Goal: Task Accomplishment & Management: Complete application form

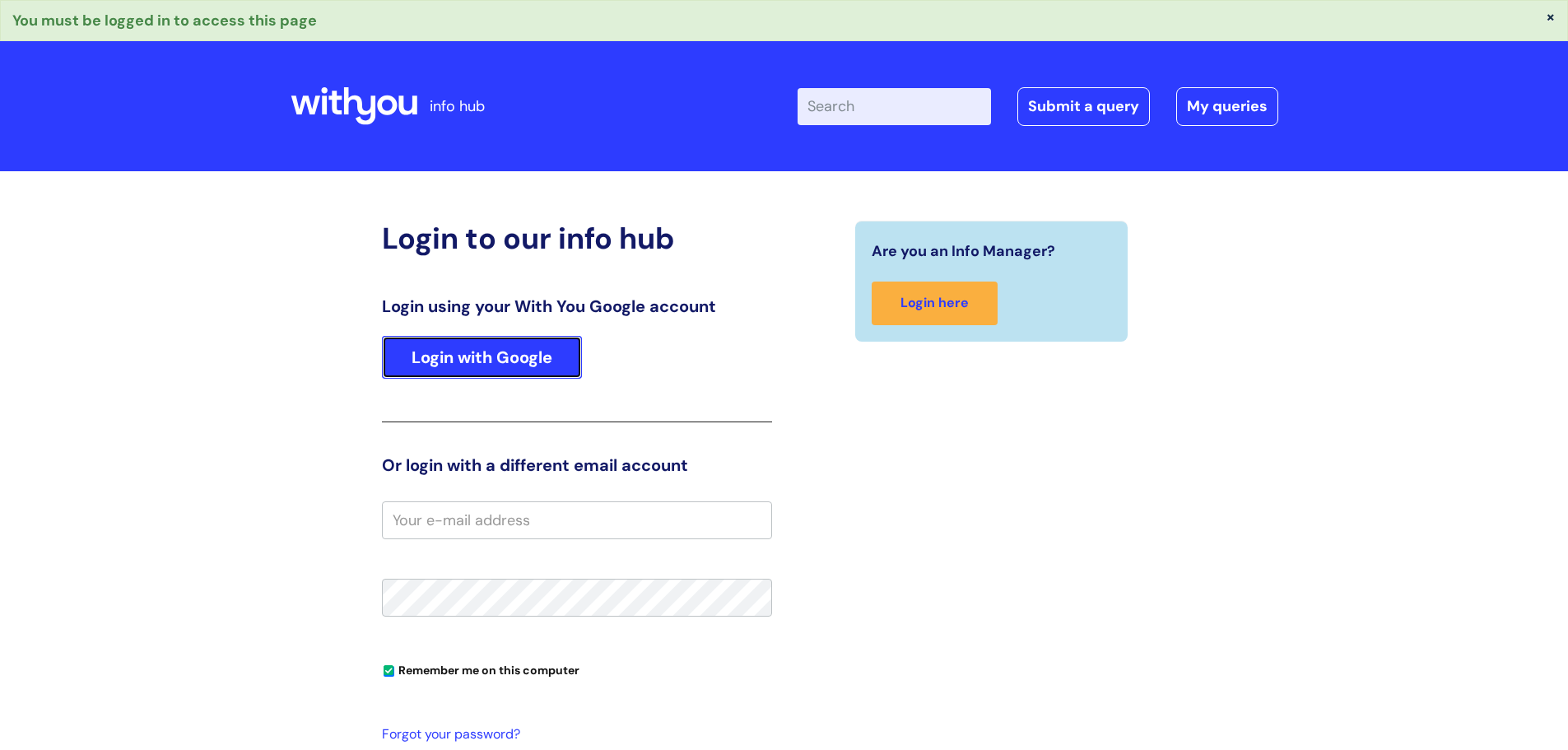
click at [507, 349] on link "Login with Google" at bounding box center [482, 357] width 200 height 42
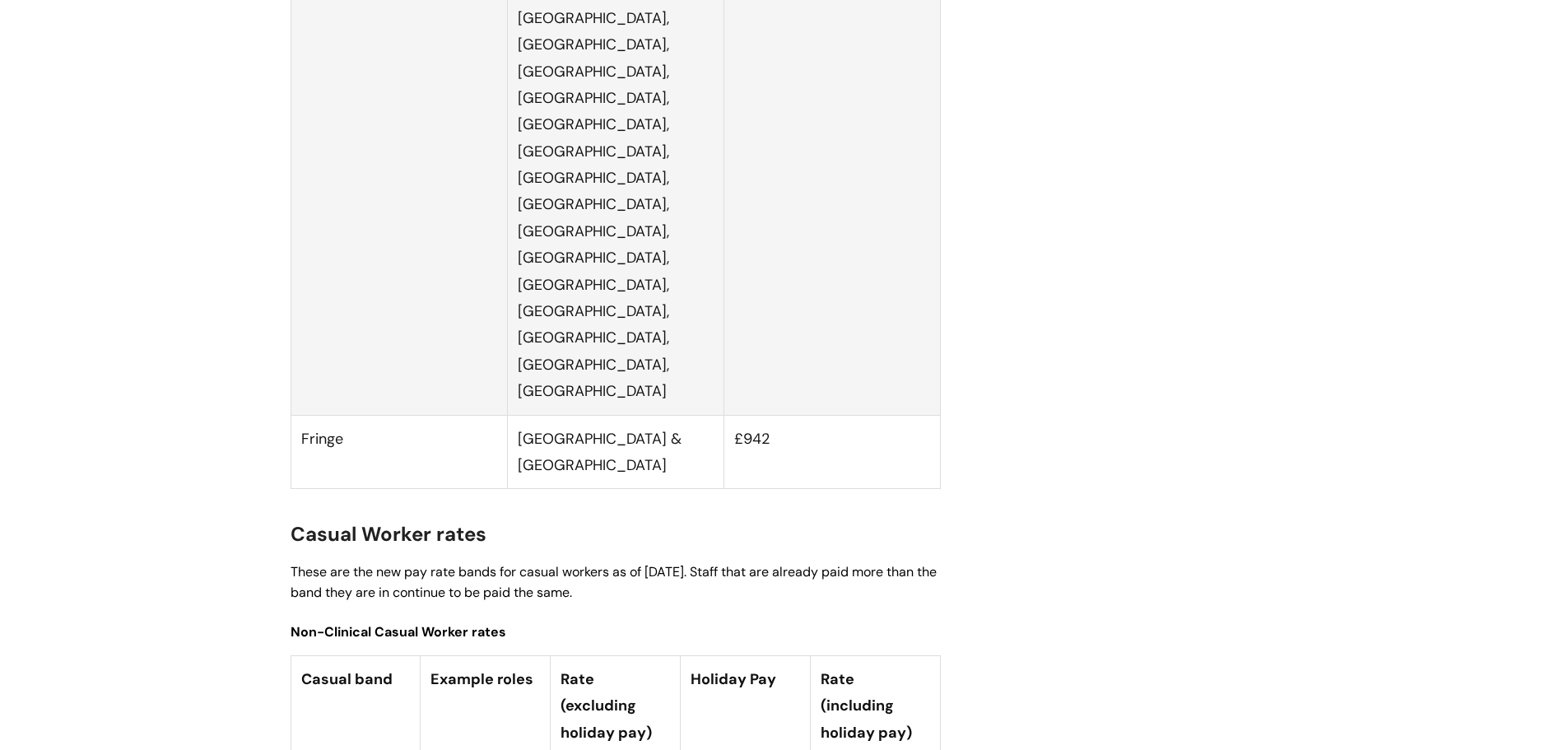
scroll to position [4198, 0]
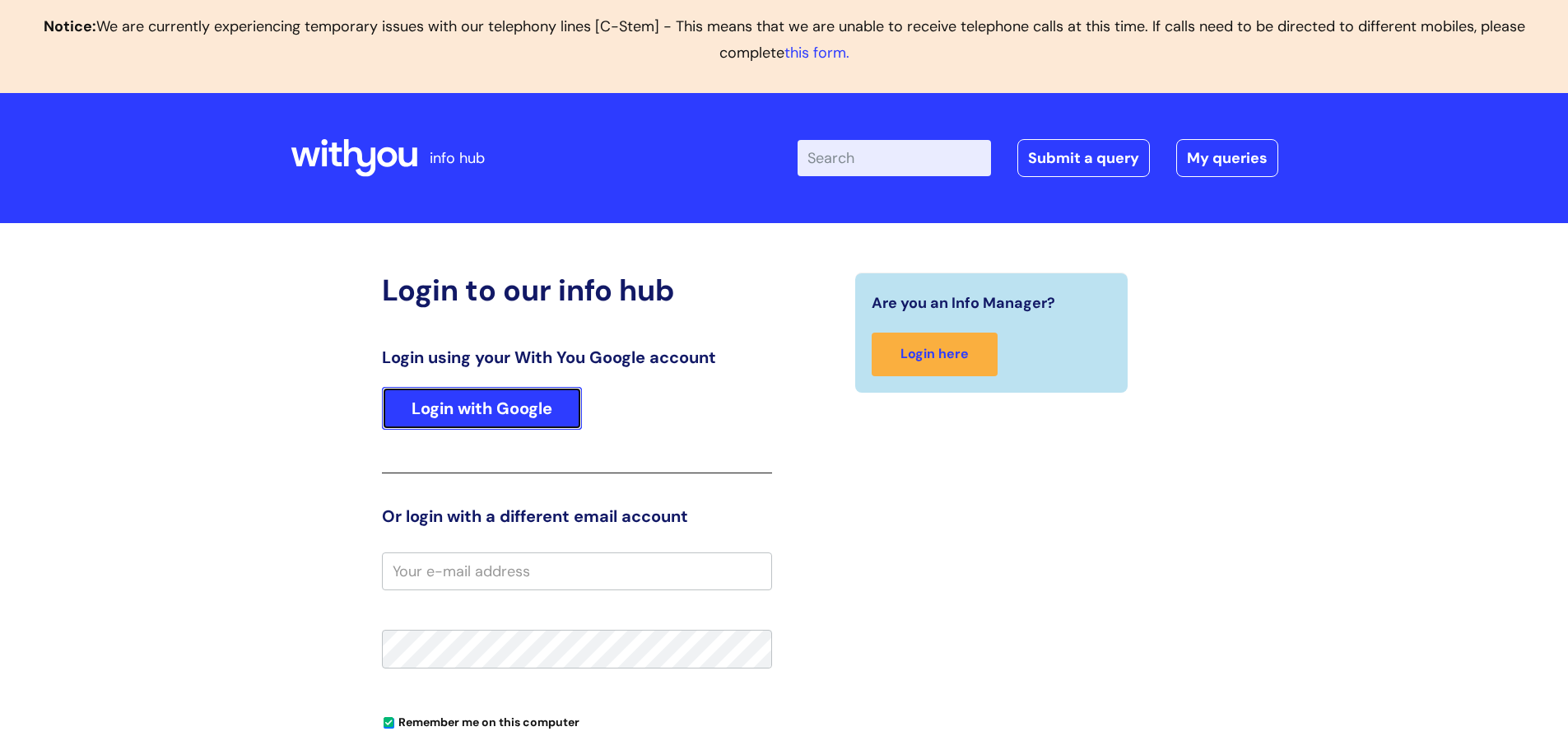
click at [477, 410] on link "Login with Google" at bounding box center [482, 408] width 200 height 42
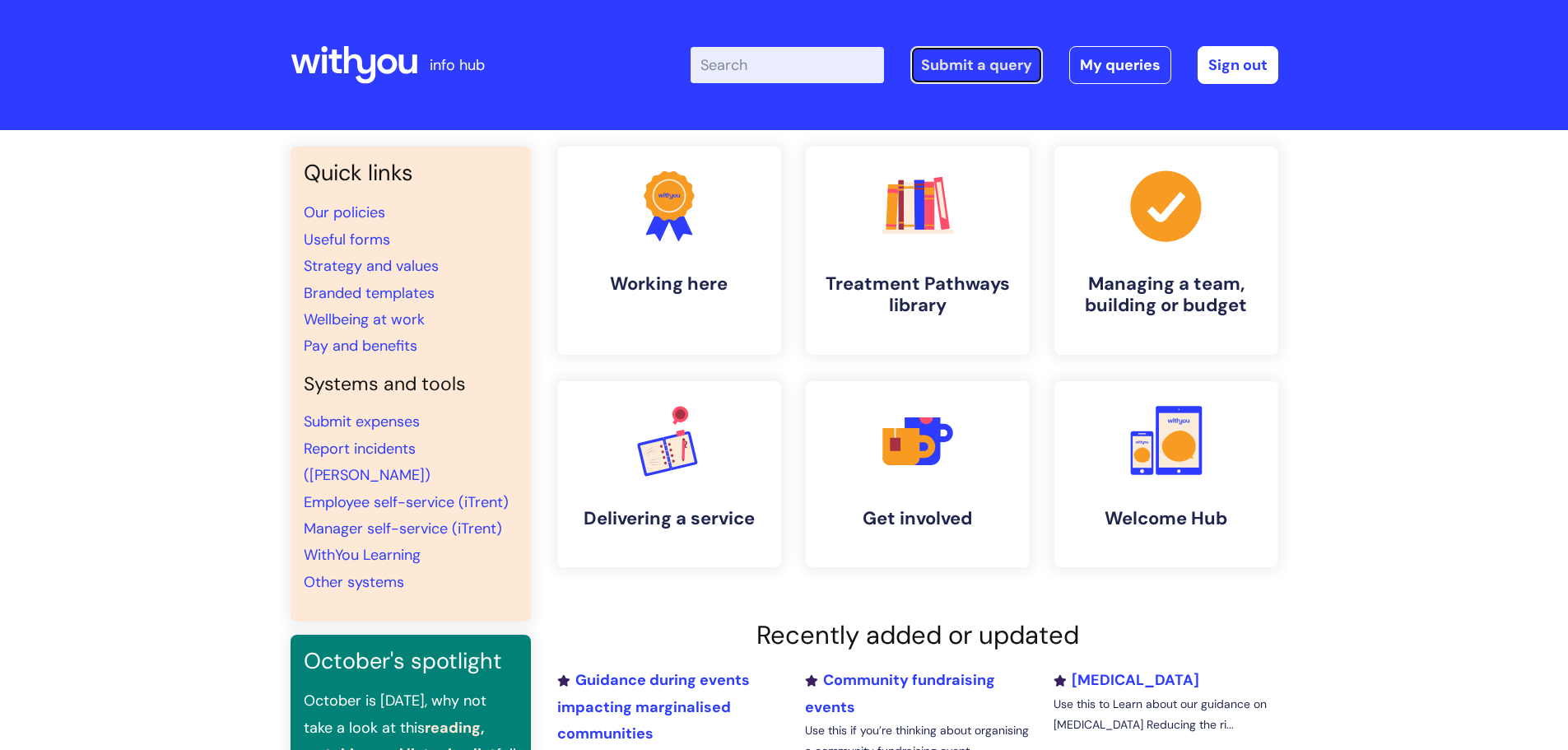
click at [986, 71] on link "Submit a query" at bounding box center [977, 65] width 133 height 38
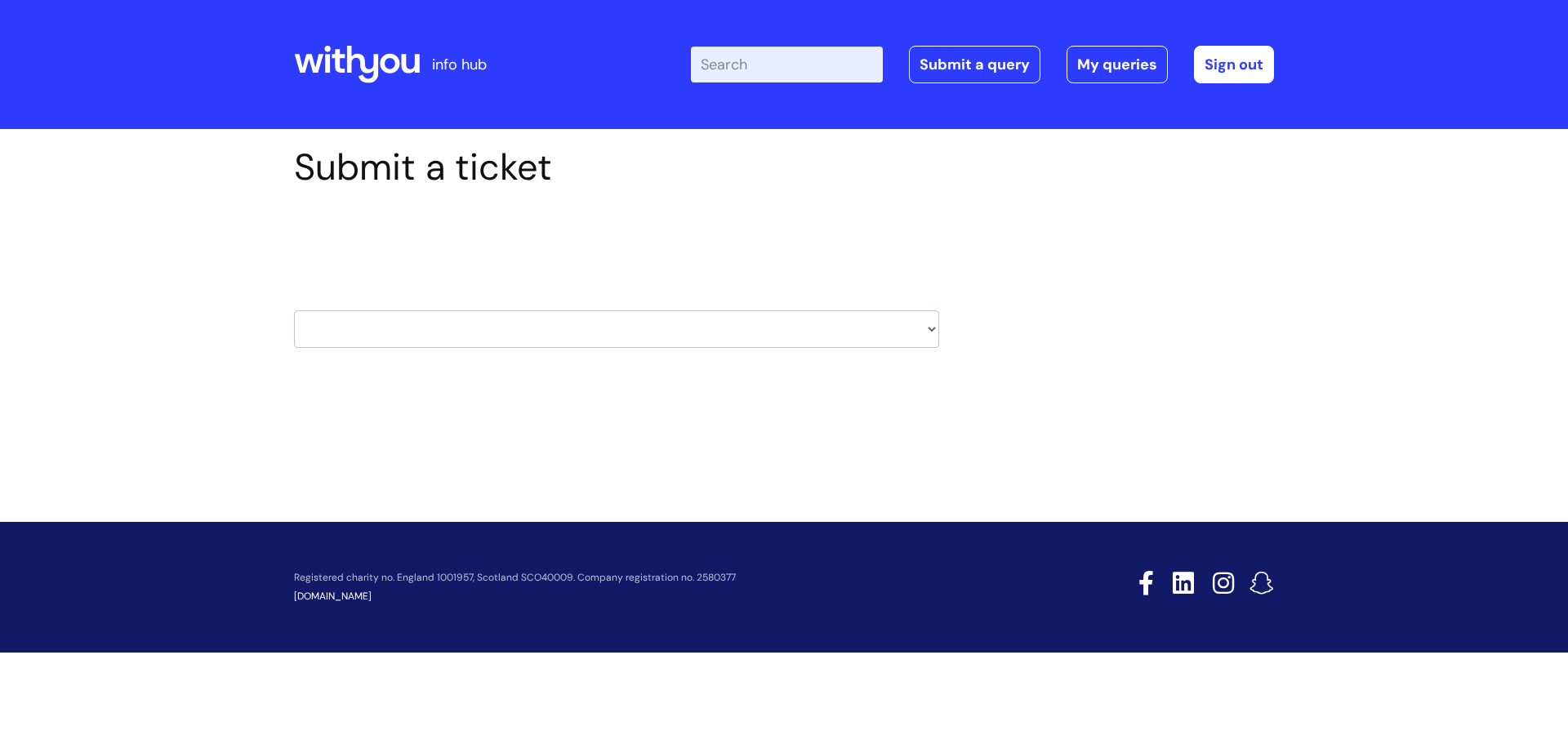
click at [672, 318] on select "HR / People IT and Support Clinical Drug Alerts Finance Accounts Data Support T…" at bounding box center [616, 329] width 645 height 38
select select "it_and_support"
click at [294, 310] on select "HR / People IT and Support Clinical Drug Alerts Finance Accounts Data Support T…" at bounding box center [616, 329] width 645 height 38
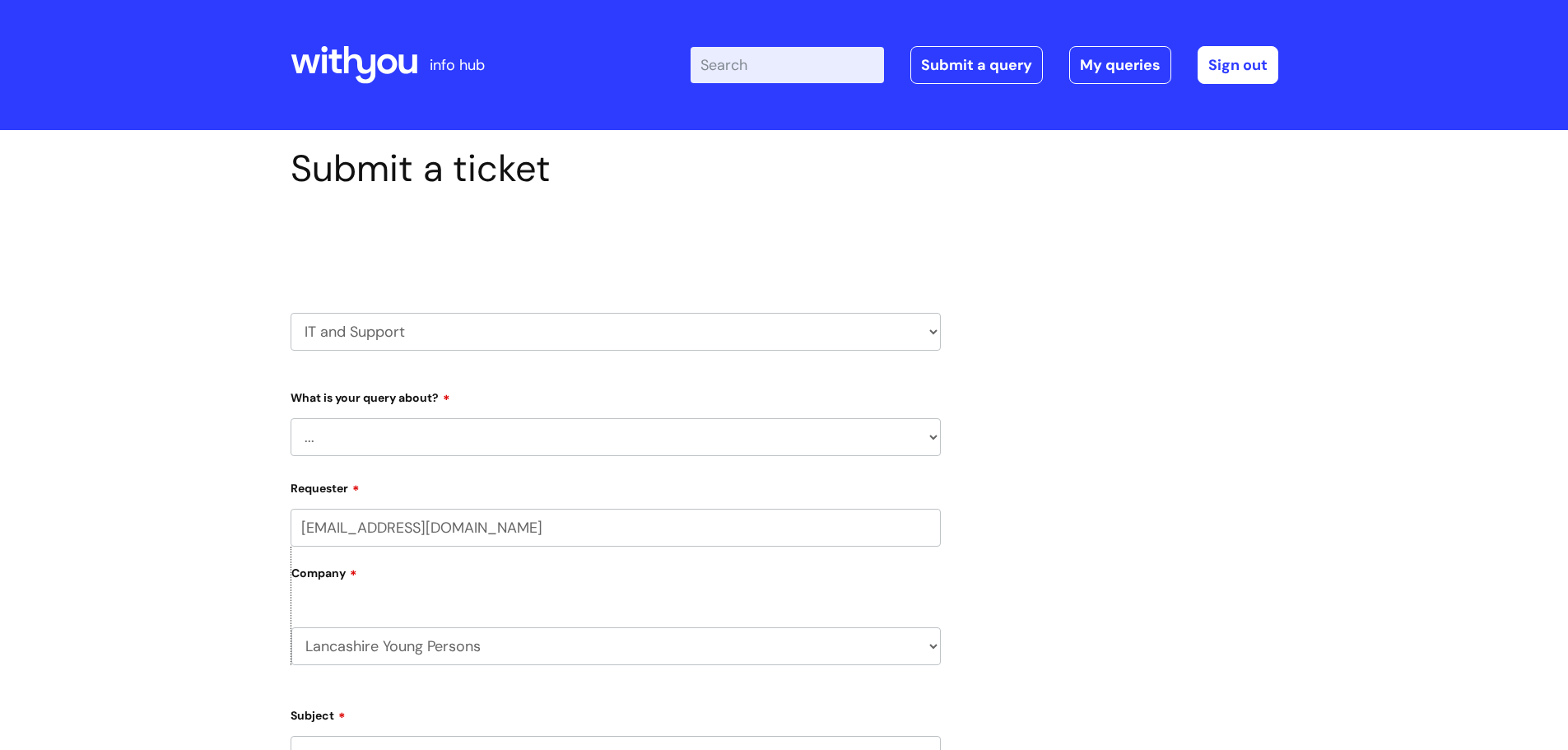
click at [414, 436] on select "... Mobile Phone Reset & MFA Accounts, Starters and Leavers IT Hardware issue I…" at bounding box center [615, 437] width 650 height 38
select select "Something Else"
click at [290, 418] on select "... Mobile Phone Reset & MFA Accounts, Starters and Leavers IT Hardware issue I…" at bounding box center [615, 437] width 650 height 38
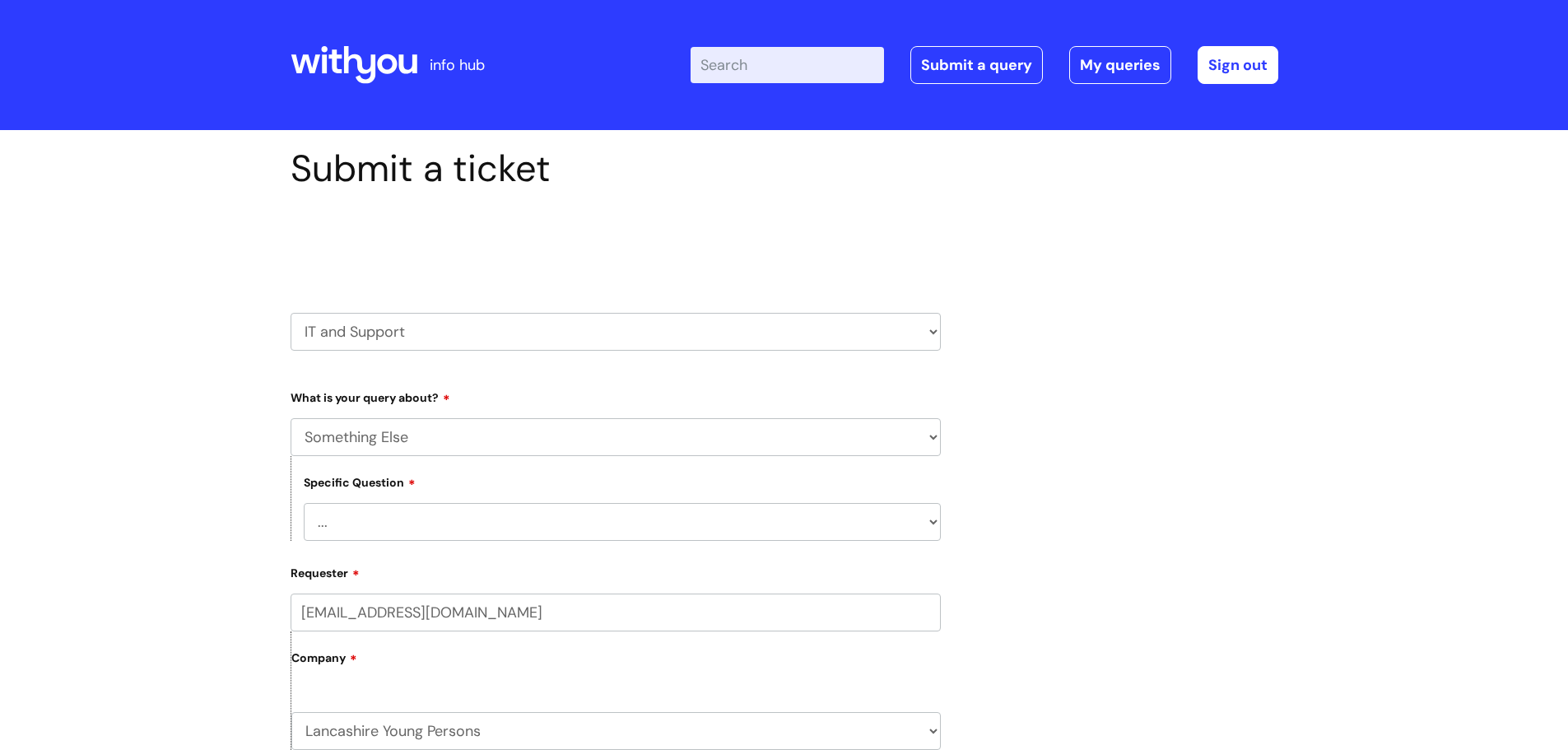
click at [170, 522] on div "Submit a ticket Select issue type HR / People IT and Support Clinical Drug Aler…" at bounding box center [784, 756] width 1568 height 1253
click at [381, 518] on select "... My problem is not listed" at bounding box center [623, 522] width 637 height 38
select select "My problem is not listed"
click at [304, 503] on select "... My problem is not listed" at bounding box center [623, 522] width 637 height 38
drag, startPoint x: 62, startPoint y: 622, endPoint x: 130, endPoint y: 634, distance: 69.1
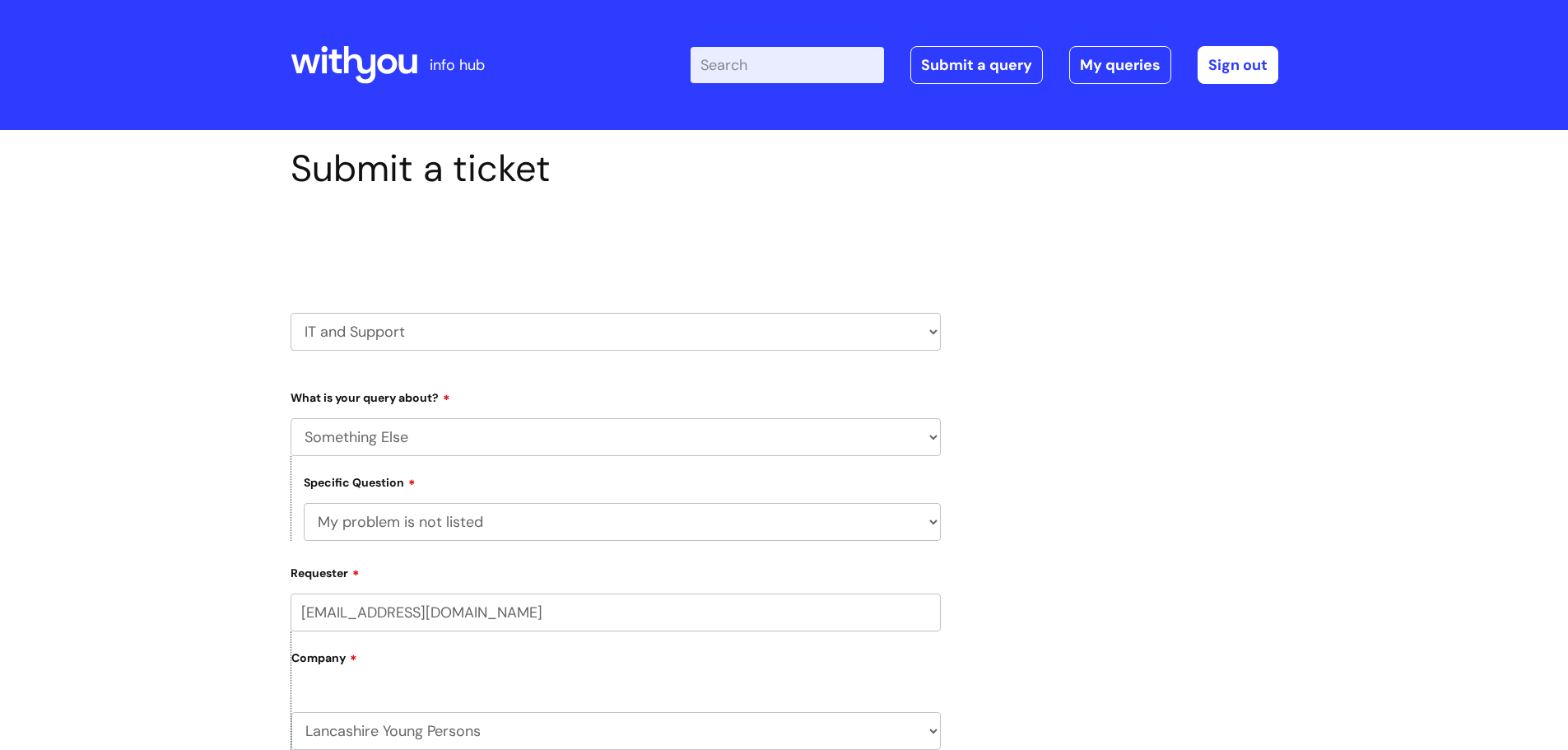
click at [61, 622] on div "Submit a ticket Select issue type HR / People IT and Support Clinical Drug Aler…" at bounding box center [784, 756] width 1568 height 1253
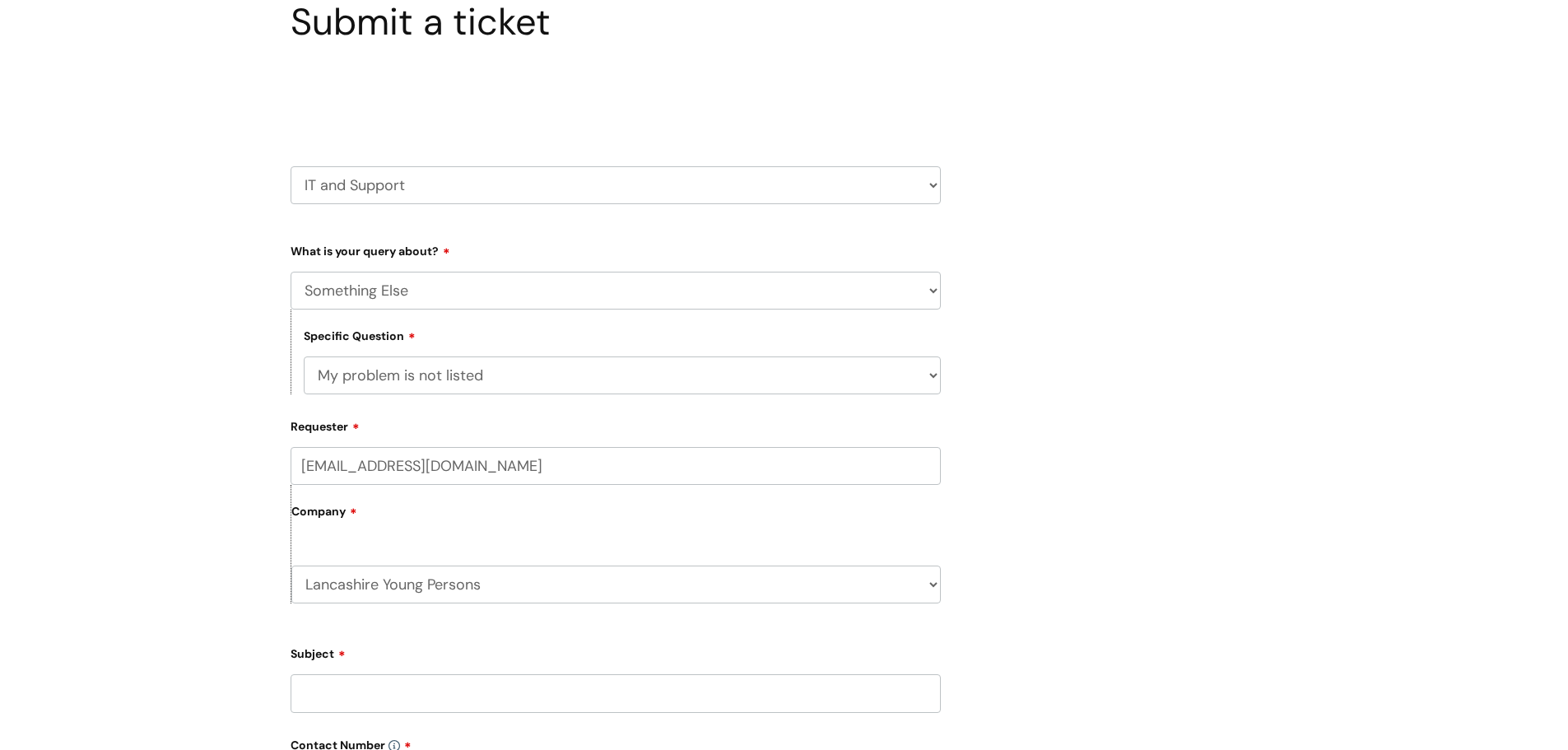
scroll to position [411, 0]
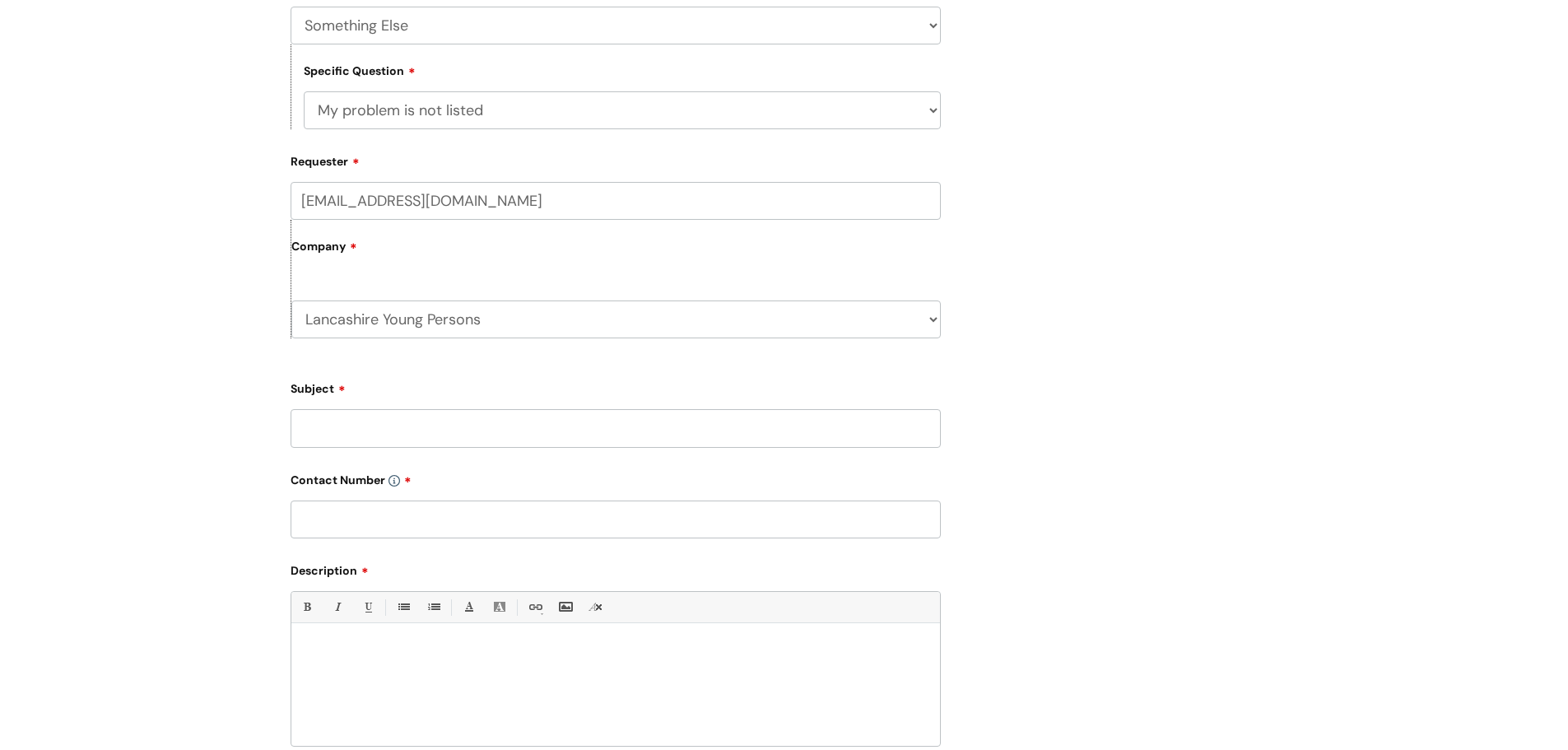
click at [420, 417] on input "Subject" at bounding box center [615, 428] width 650 height 38
type input "Email group"
drag, startPoint x: 428, startPoint y: 527, endPoint x: 72, endPoint y: 31, distance: 610.5
click at [428, 526] on input "text" at bounding box center [615, 519] width 650 height 38
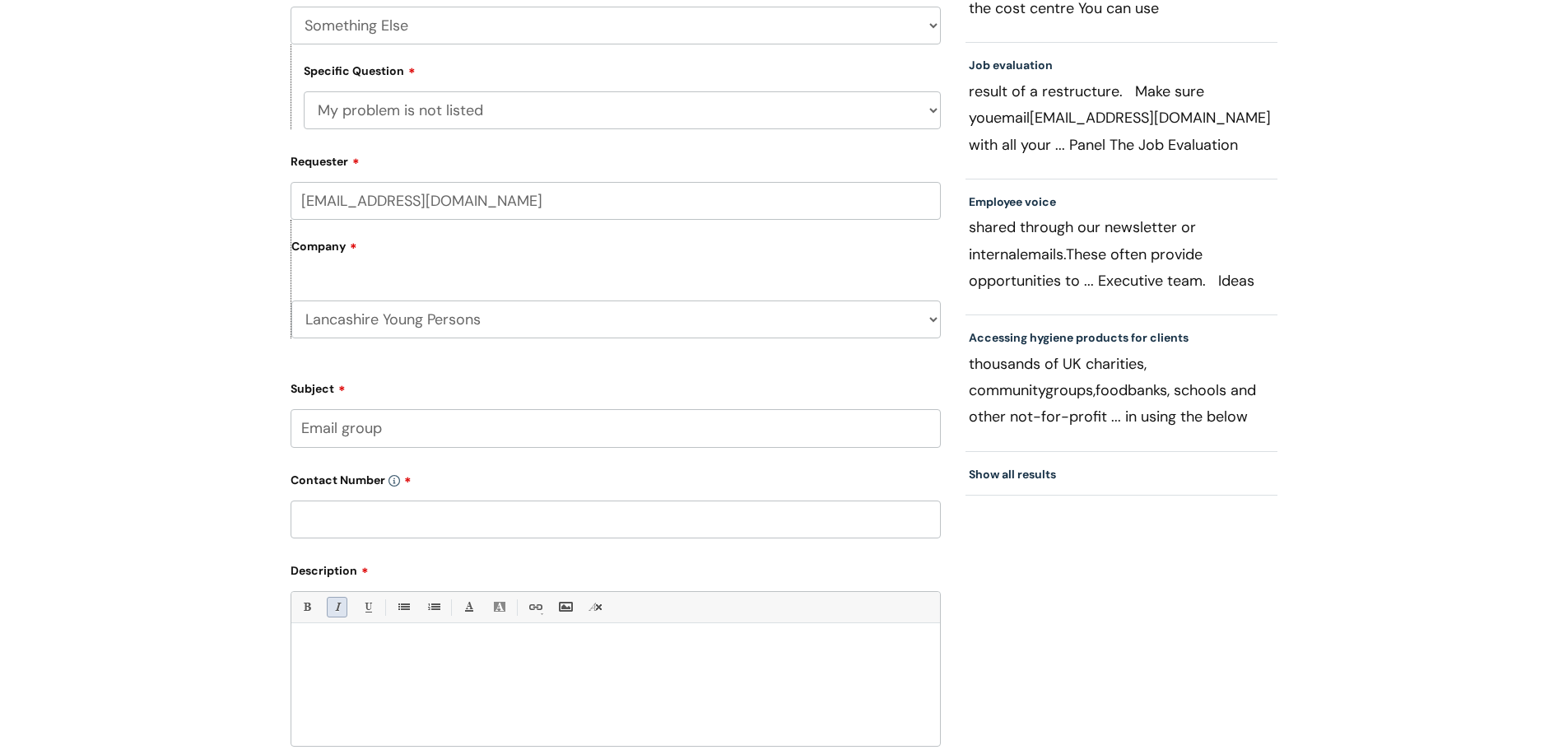
paste input "07811067469"
type input "07811067469"
click at [365, 660] on div at bounding box center [616, 689] width 649 height 114
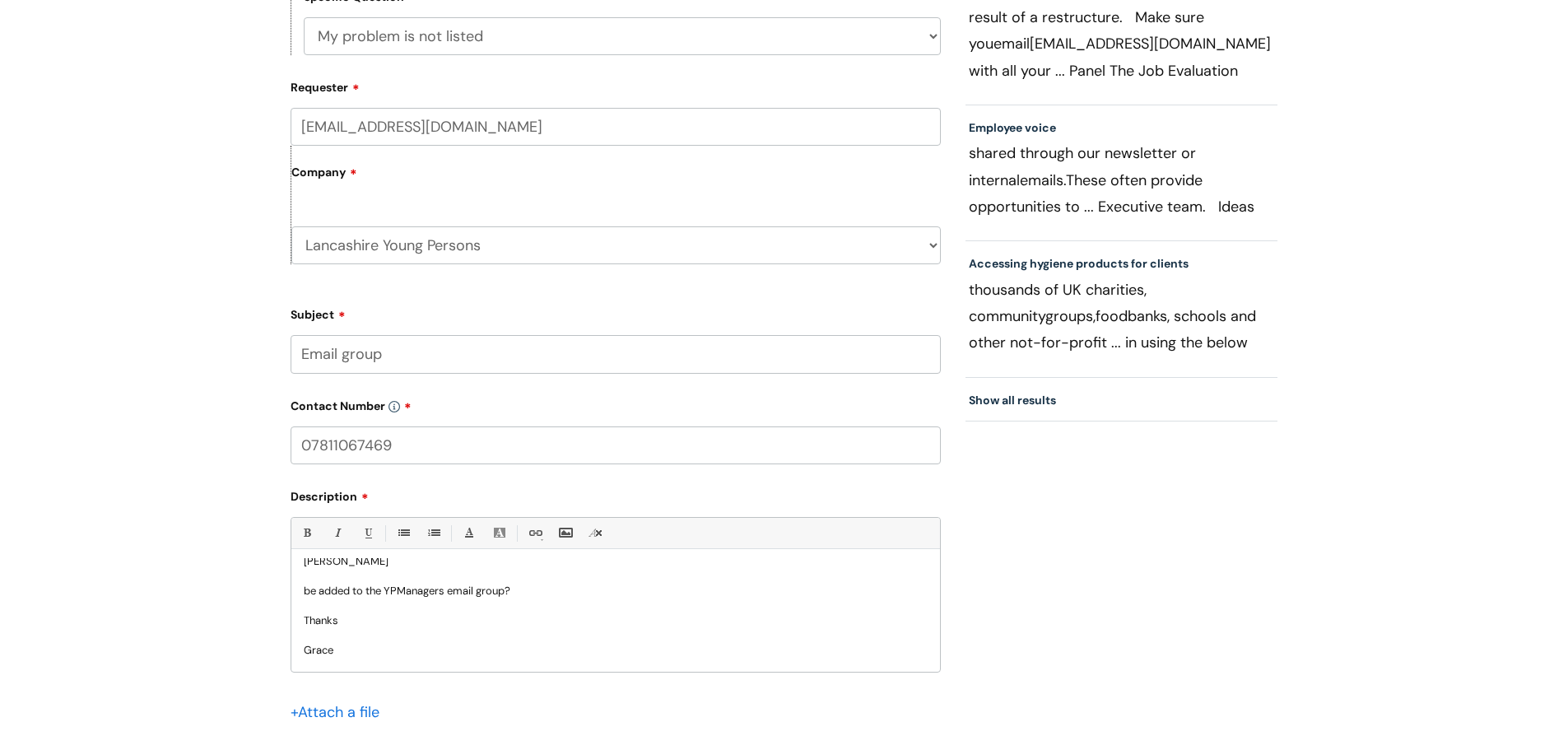
scroll to position [815, 0]
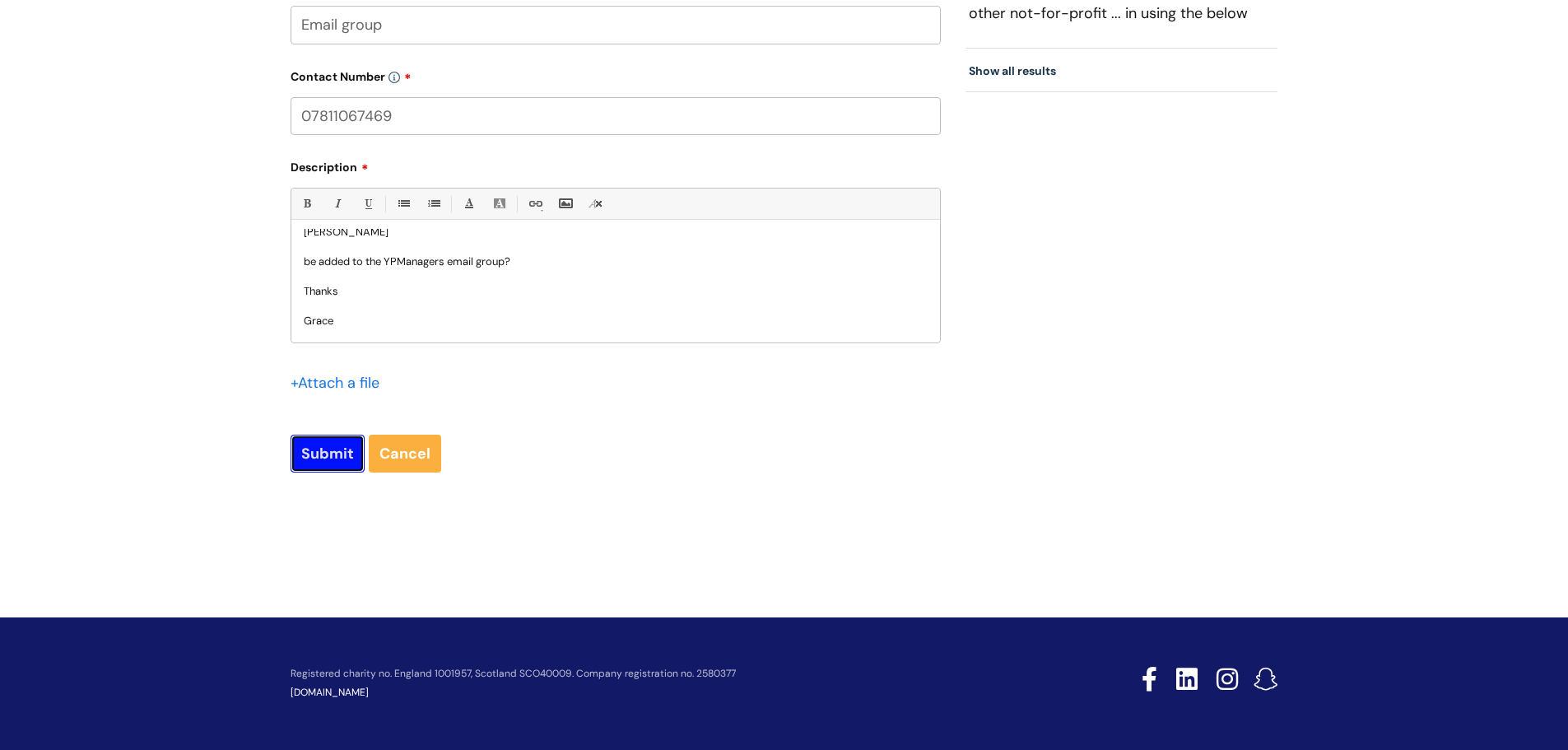
click at [312, 461] on input "Submit" at bounding box center [327, 454] width 74 height 38
type input "Please Wait..."
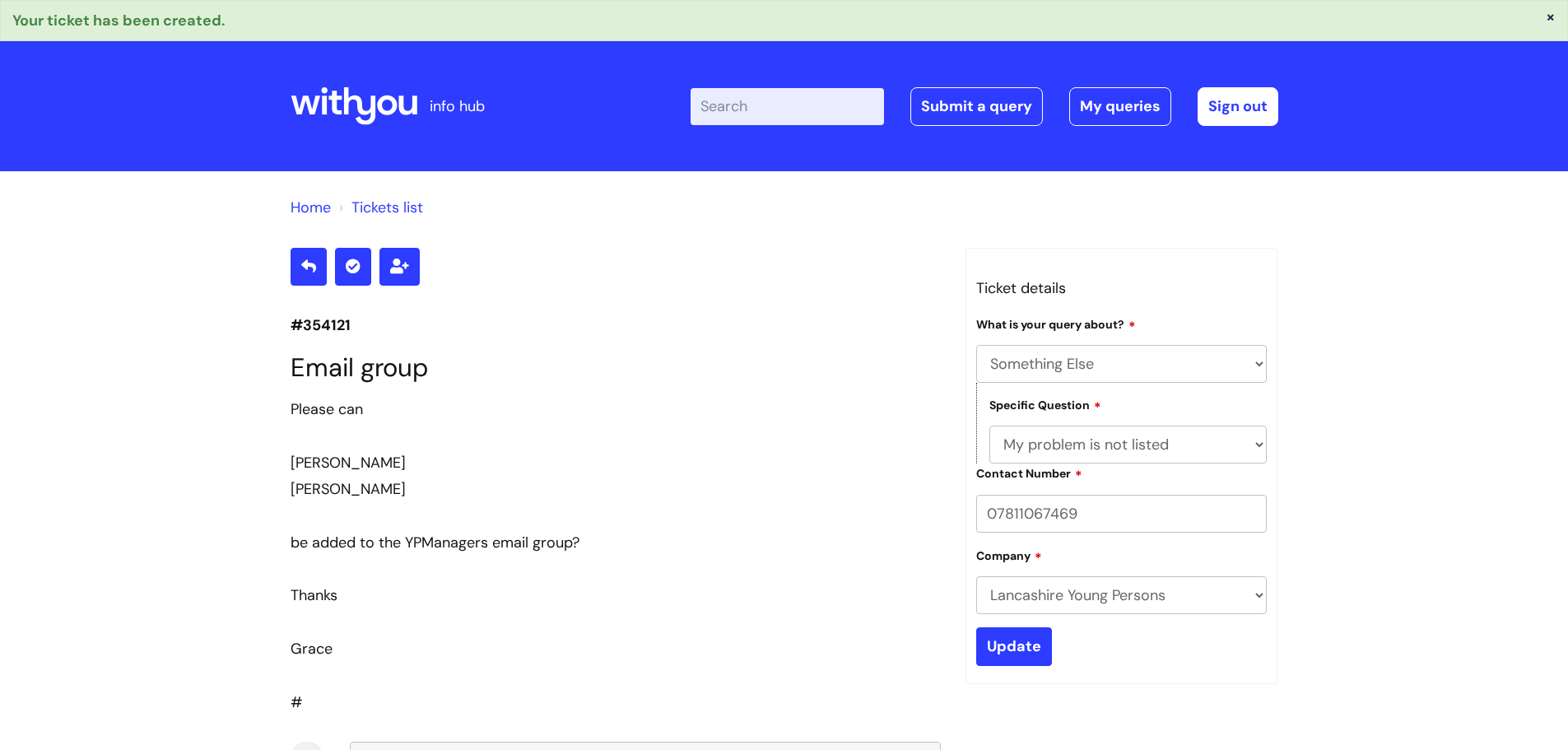
select select "Something Else"
select select "My problem is not listed"
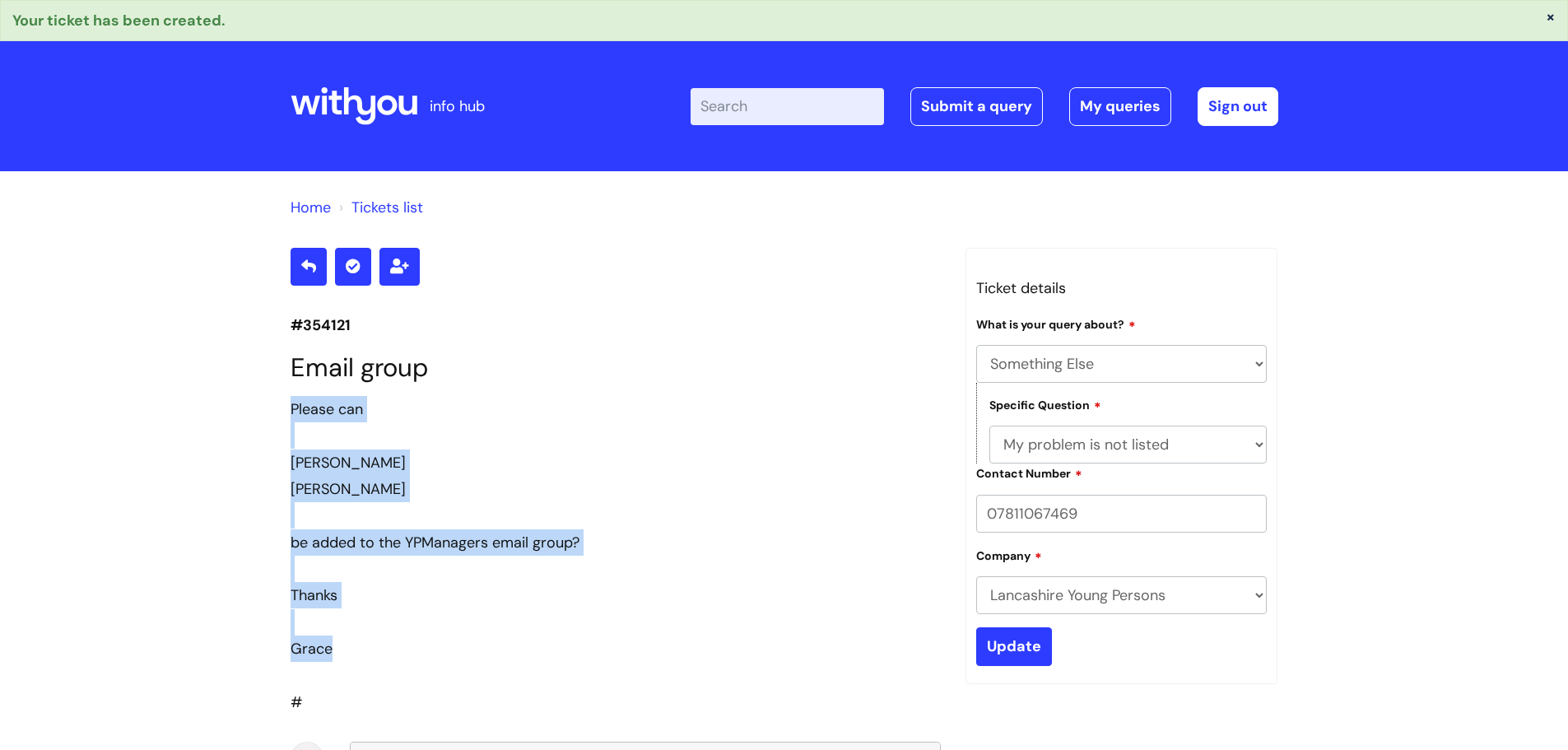
drag, startPoint x: 289, startPoint y: 409, endPoint x: 432, endPoint y: 641, distance: 272.5
click at [432, 647] on div "#354121 Email group Please can Katie Ramsden Emma Moran be added to the YPManag…" at bounding box center [616, 675] width 675 height 854
copy div "Please can Katie Ramsden Emma Moran be added to the YPManagers email group? Tha…"
click at [413, 601] on div "Thanks" at bounding box center [615, 595] width 650 height 26
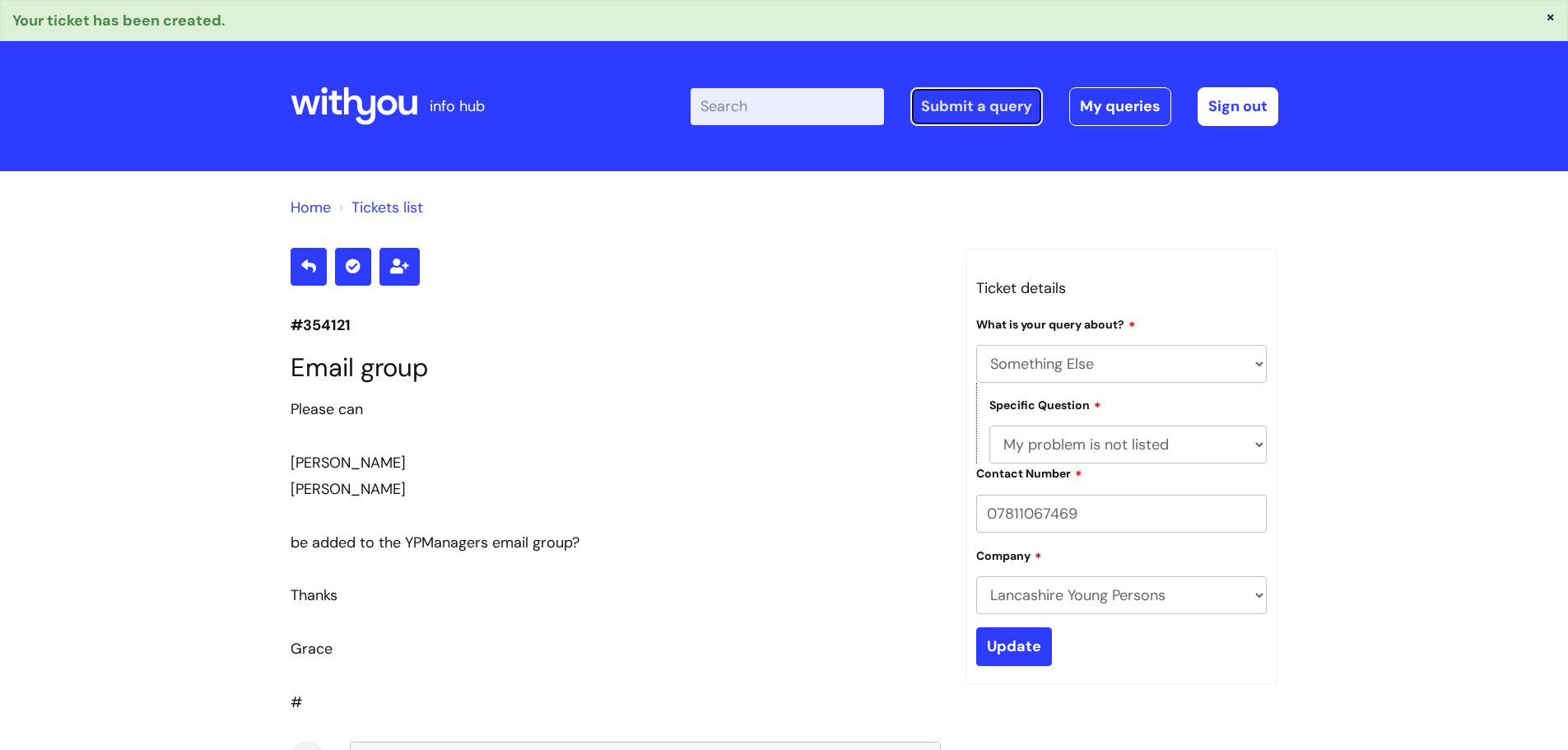
click at [1024, 93] on link "Submit a query" at bounding box center [977, 106] width 133 height 38
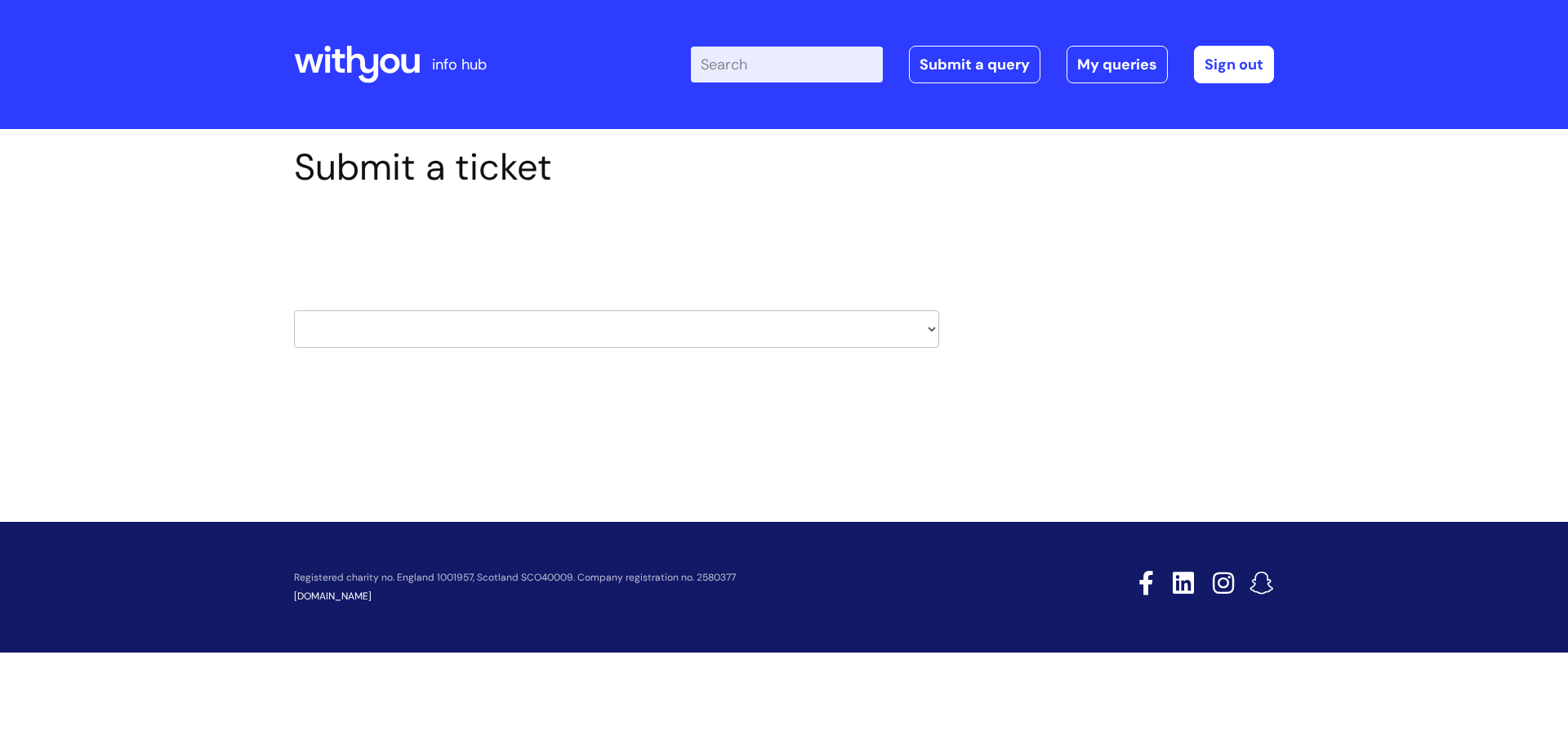
click at [484, 317] on select "HR / People IT and Support Clinical Drug Alerts Finance Accounts Data Support T…" at bounding box center [616, 329] width 645 height 38
select select "it_and_support"
click at [294, 310] on select "HR / People IT and Support Clinical Drug Alerts Finance Accounts Data Support T…" at bounding box center [616, 329] width 645 height 38
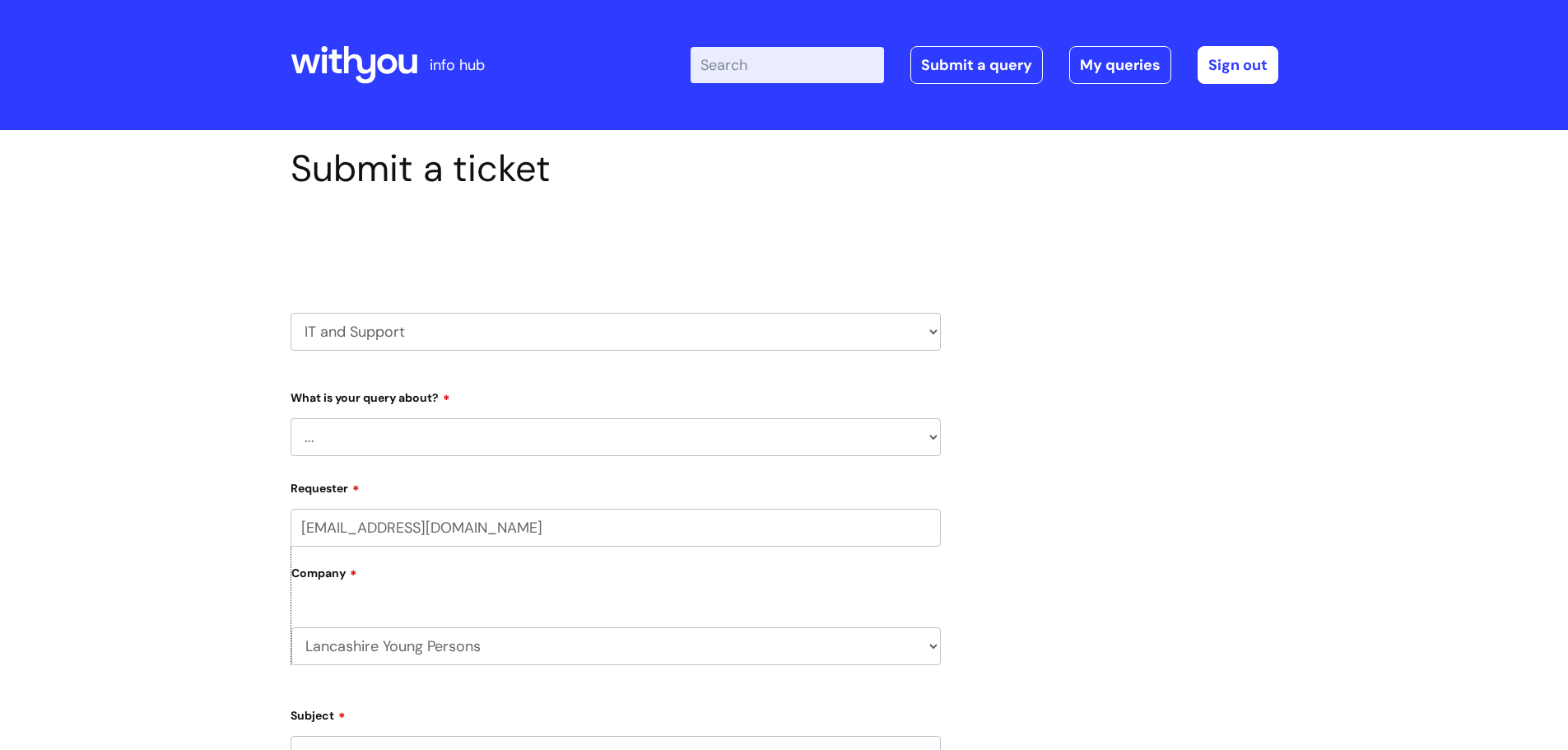
click at [348, 443] on select "... Mobile Phone Reset & MFA Accounts, Starters and Leavers IT Hardware issue I…" at bounding box center [615, 437] width 650 height 38
click at [290, 418] on select "... Mobile Phone Reset & MFA Accounts, Starters and Leavers IT Hardware issue I…" at bounding box center [615, 437] width 650 height 38
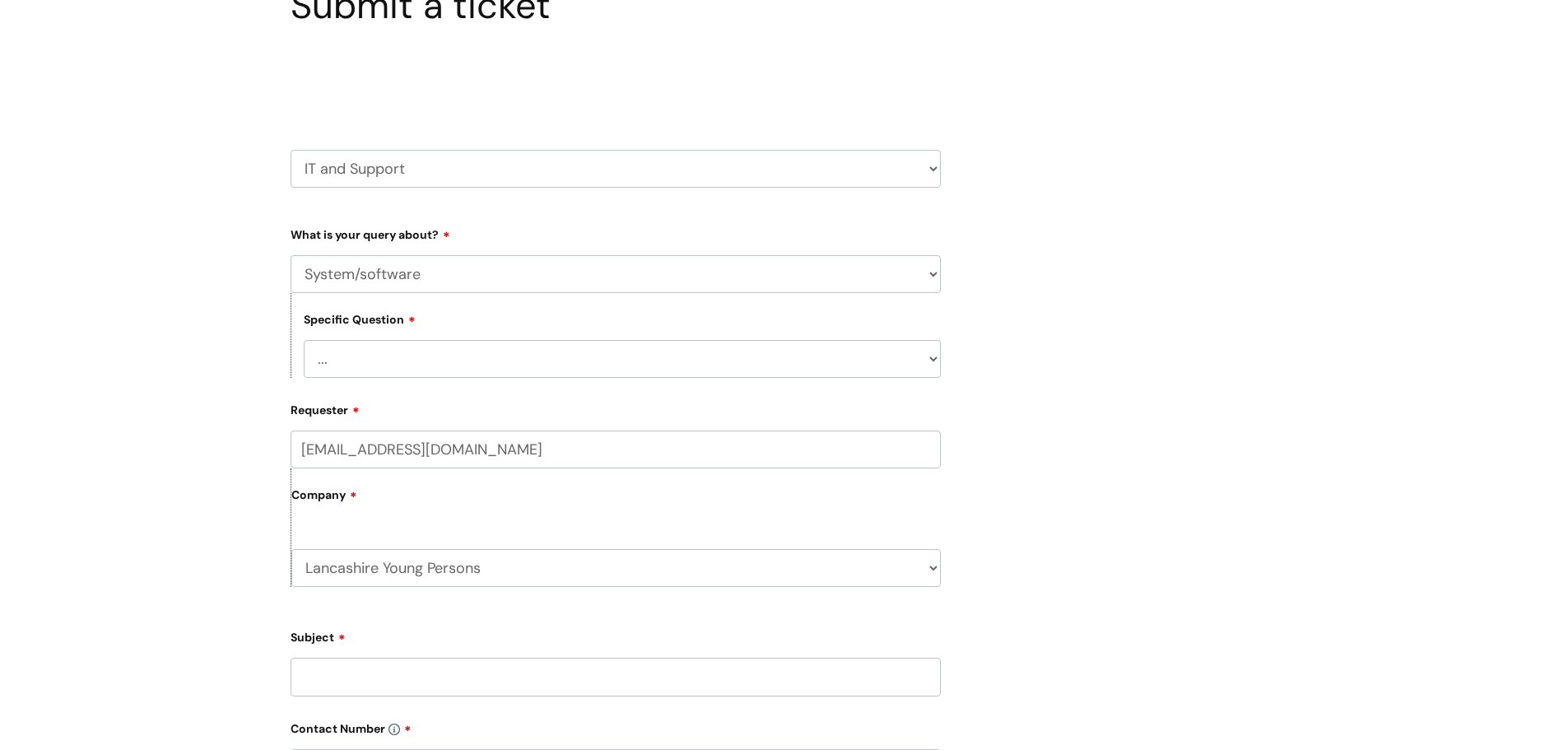
scroll to position [165, 0]
click at [426, 251] on div "What is your query about? ... Mobile Phone Reset & MFA Accounts, Starters and L…" at bounding box center [615, 297] width 650 height 157
click at [424, 262] on select "... Mobile Phone Reset & MFA Accounts, Starters and Leavers IT Hardware issue I…" at bounding box center [615, 272] width 650 height 38
select select "Something Else"
click at [290, 253] on select "... Mobile Phone Reset & MFA Accounts, Starters and Leavers IT Hardware issue I…" at bounding box center [615, 272] width 650 height 38
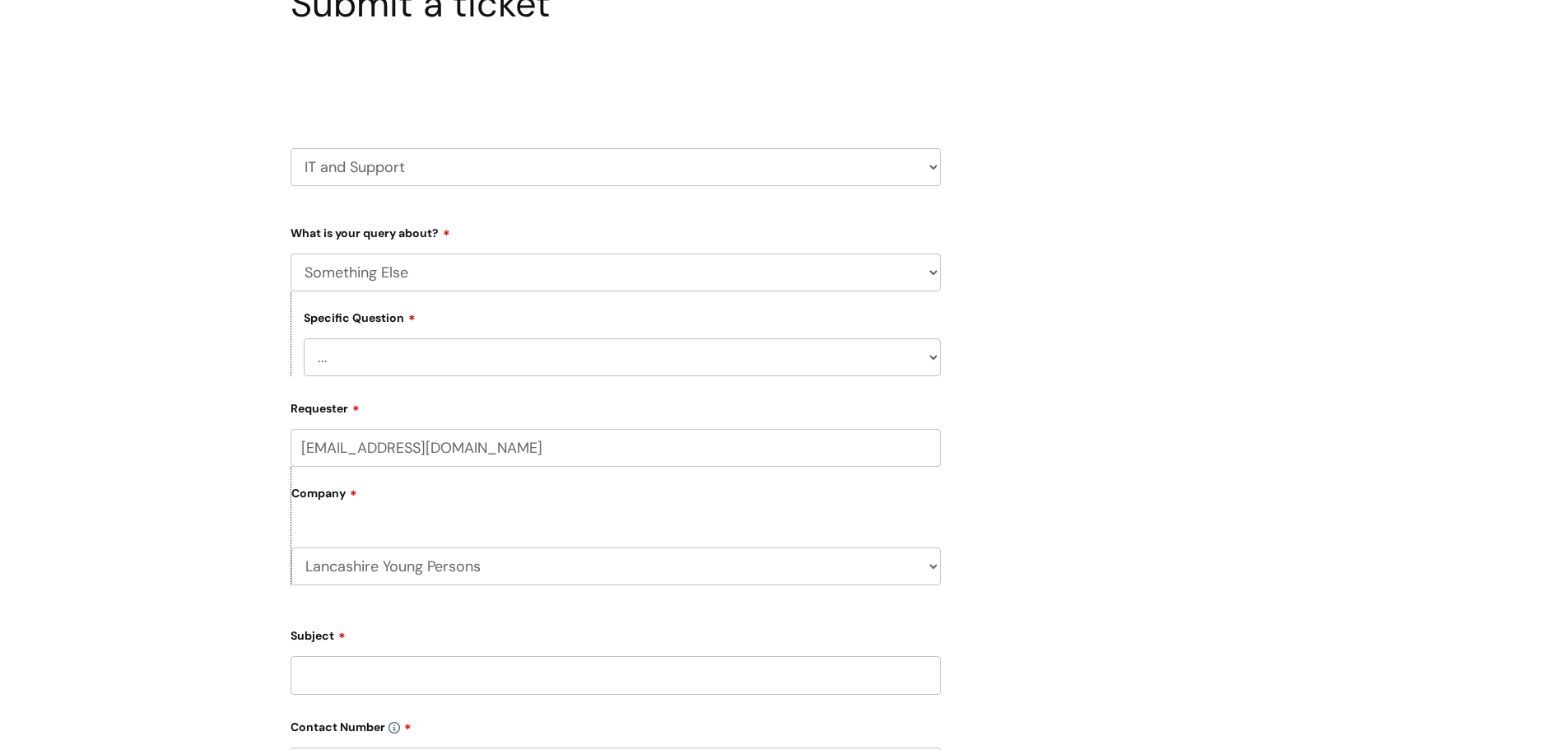
click at [392, 360] on select "... My problem is not listed" at bounding box center [623, 357] width 637 height 38
select select "My problem is not listed"
click at [304, 338] on select "... My problem is not listed" at bounding box center [623, 357] width 637 height 38
click at [350, 668] on input "Subject" at bounding box center [615, 674] width 650 height 38
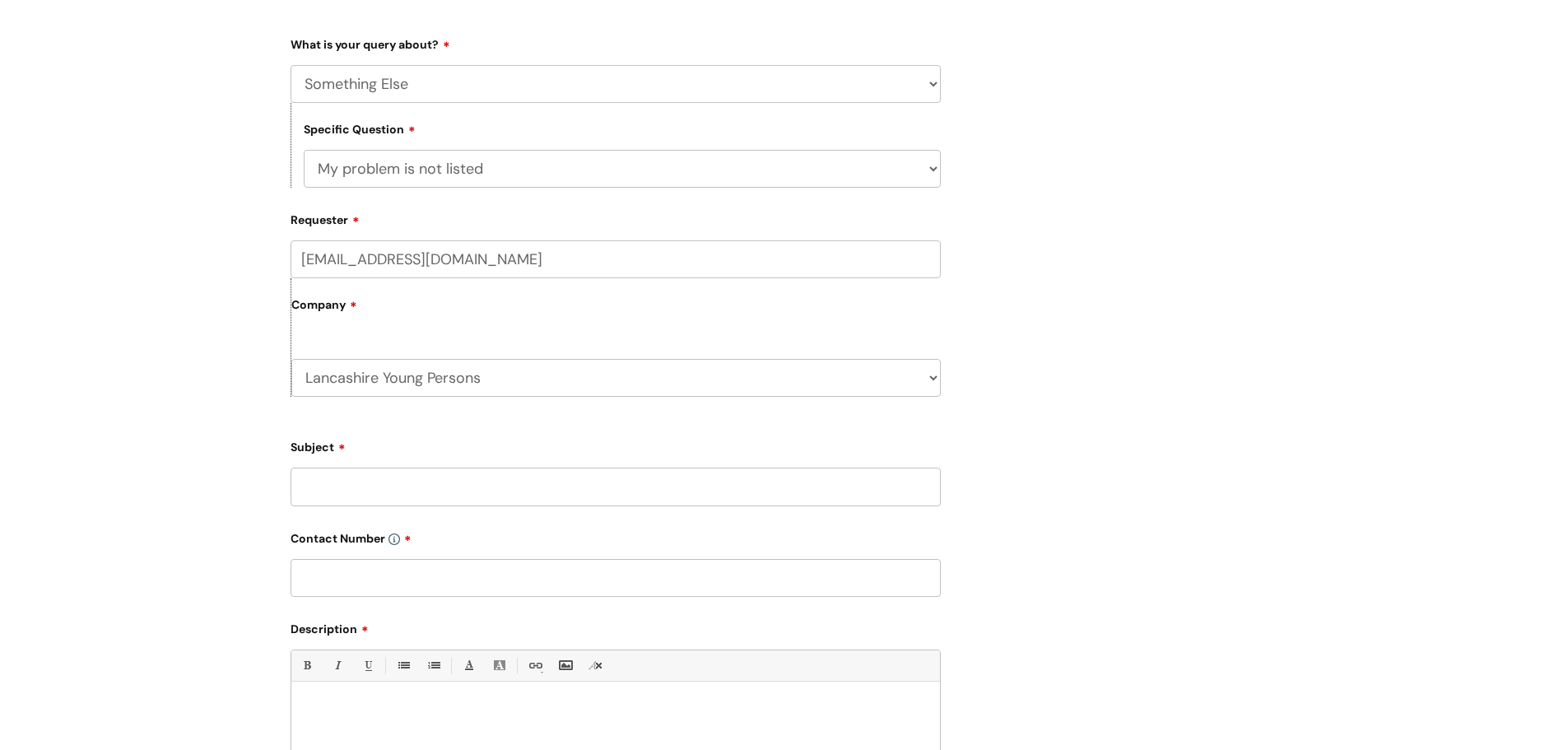
scroll to position [411, 0]
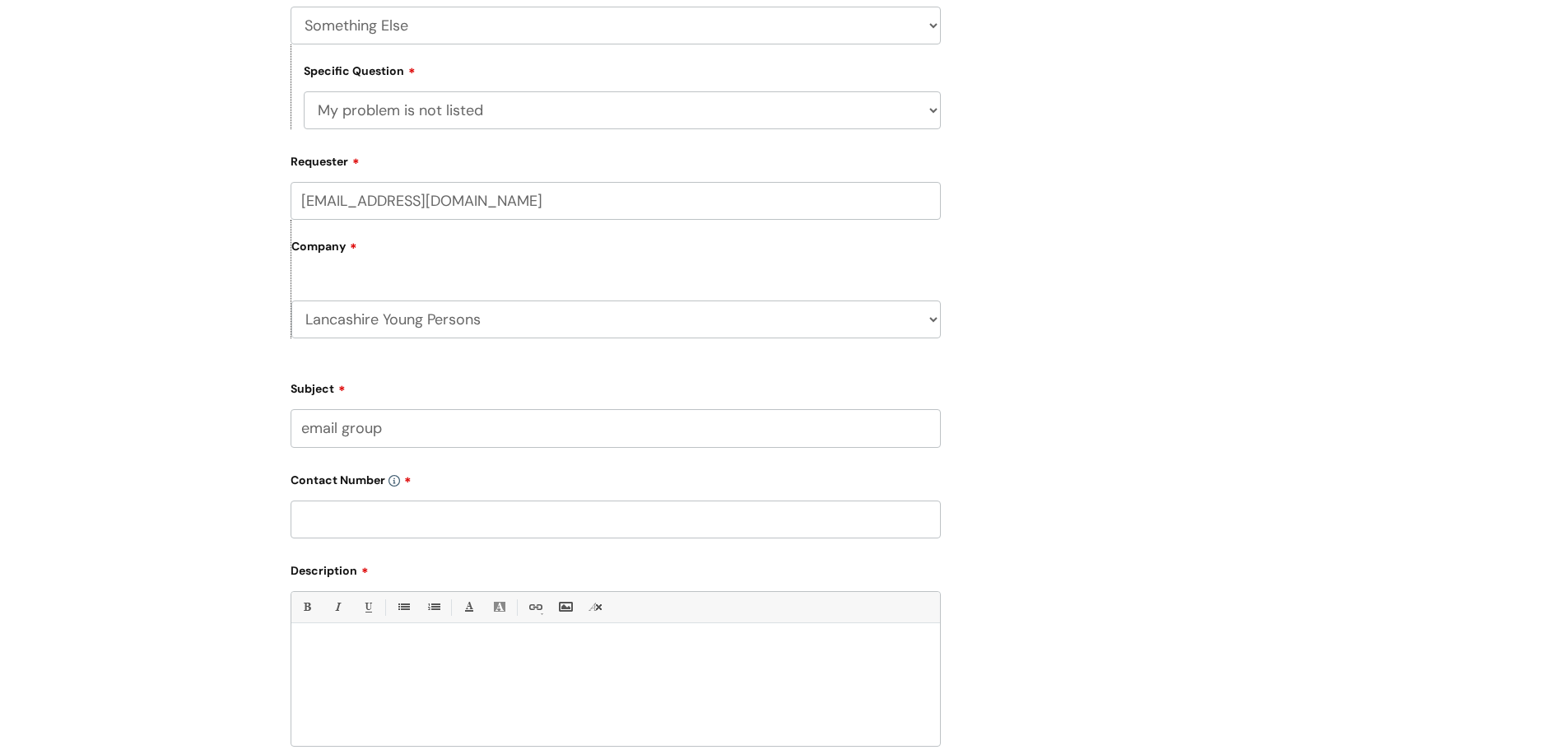
type input "email group"
click at [386, 675] on div at bounding box center [616, 689] width 649 height 114
paste div
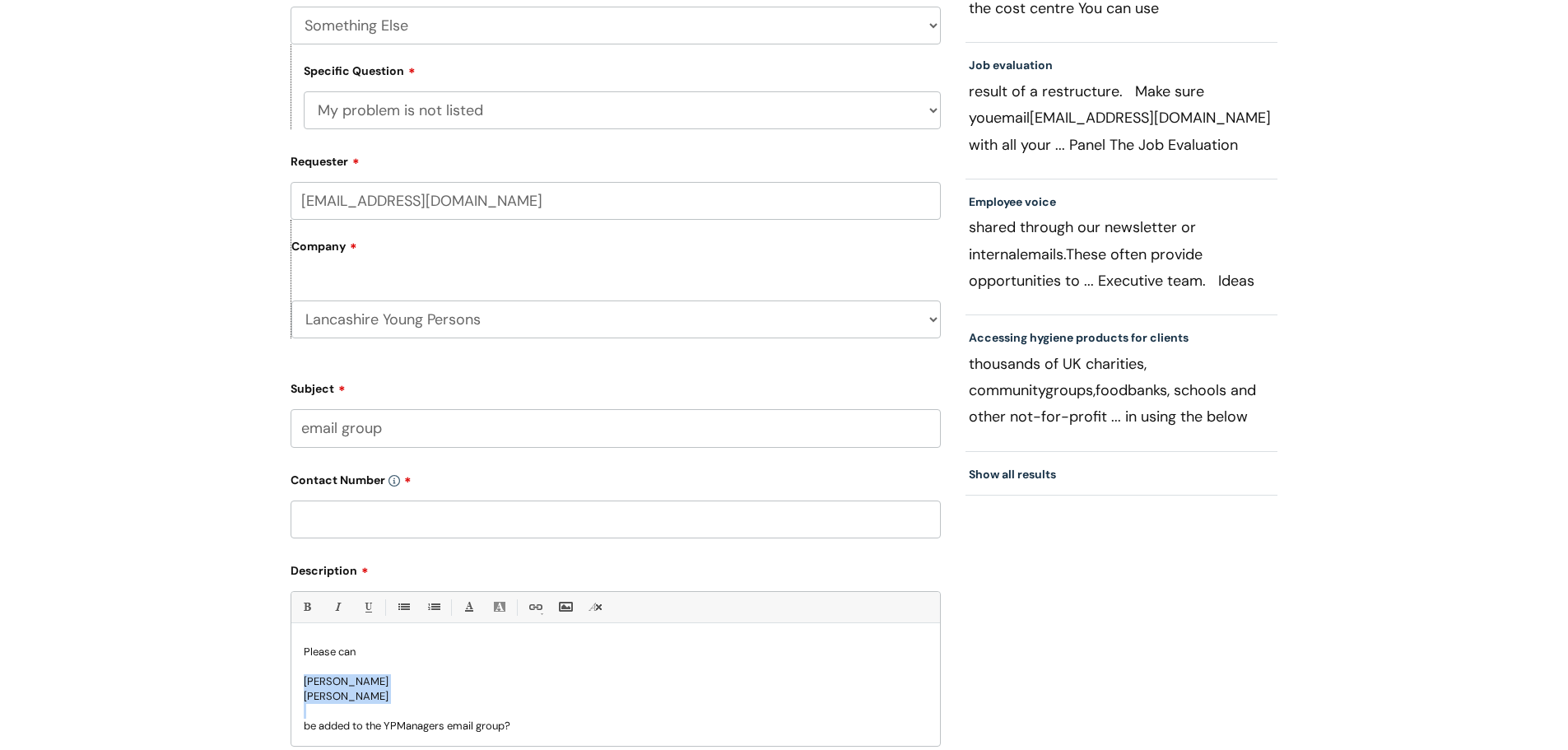
drag, startPoint x: 393, startPoint y: 706, endPoint x: 289, endPoint y: 686, distance: 105.9
click at [289, 686] on div "Submit a ticket Select issue type HR / People IT and Support Clinical Drug Aler…" at bounding box center [616, 319] width 675 height 1167
click at [381, 517] on input "text" at bounding box center [615, 519] width 650 height 38
paste input "07811067469"
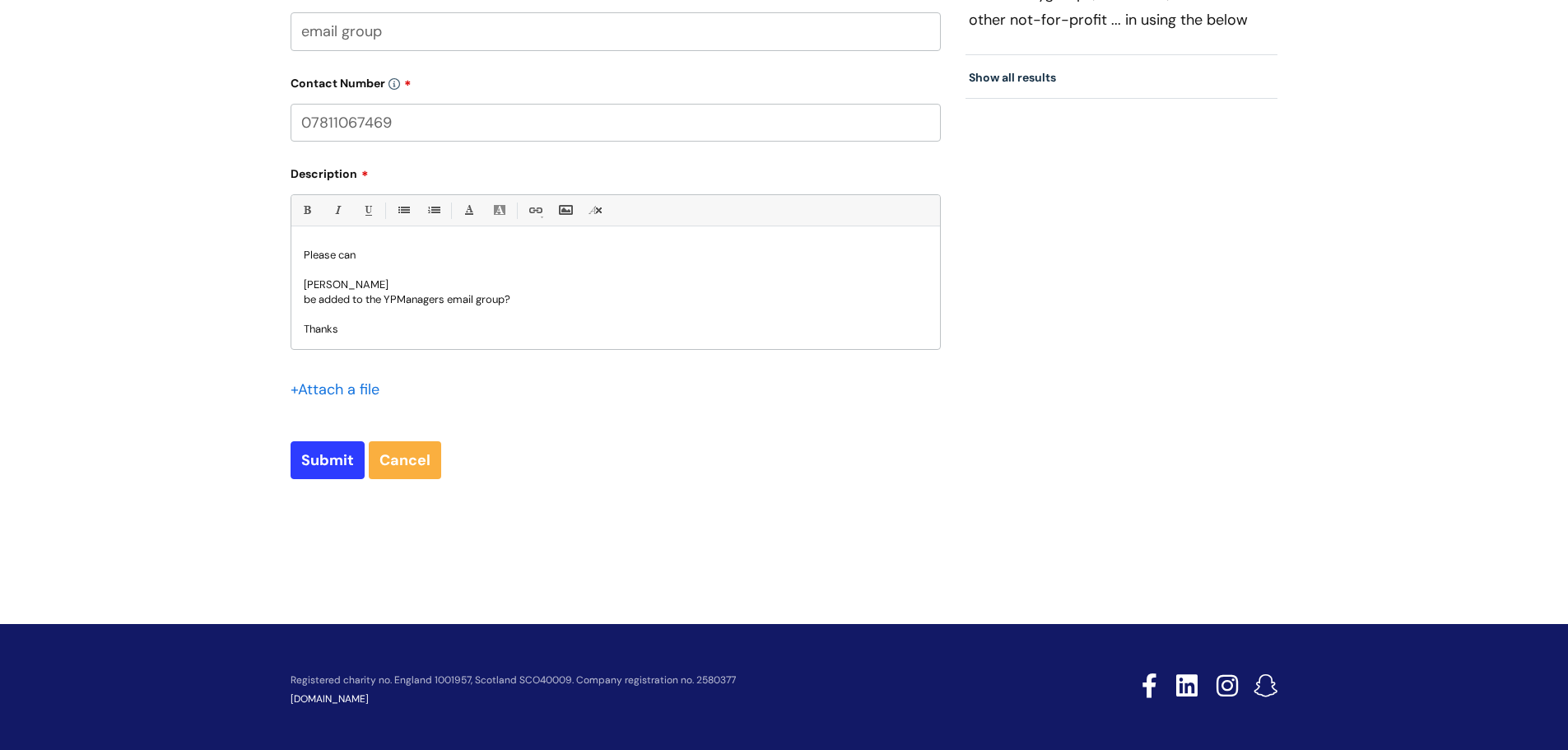
scroll to position [815, 0]
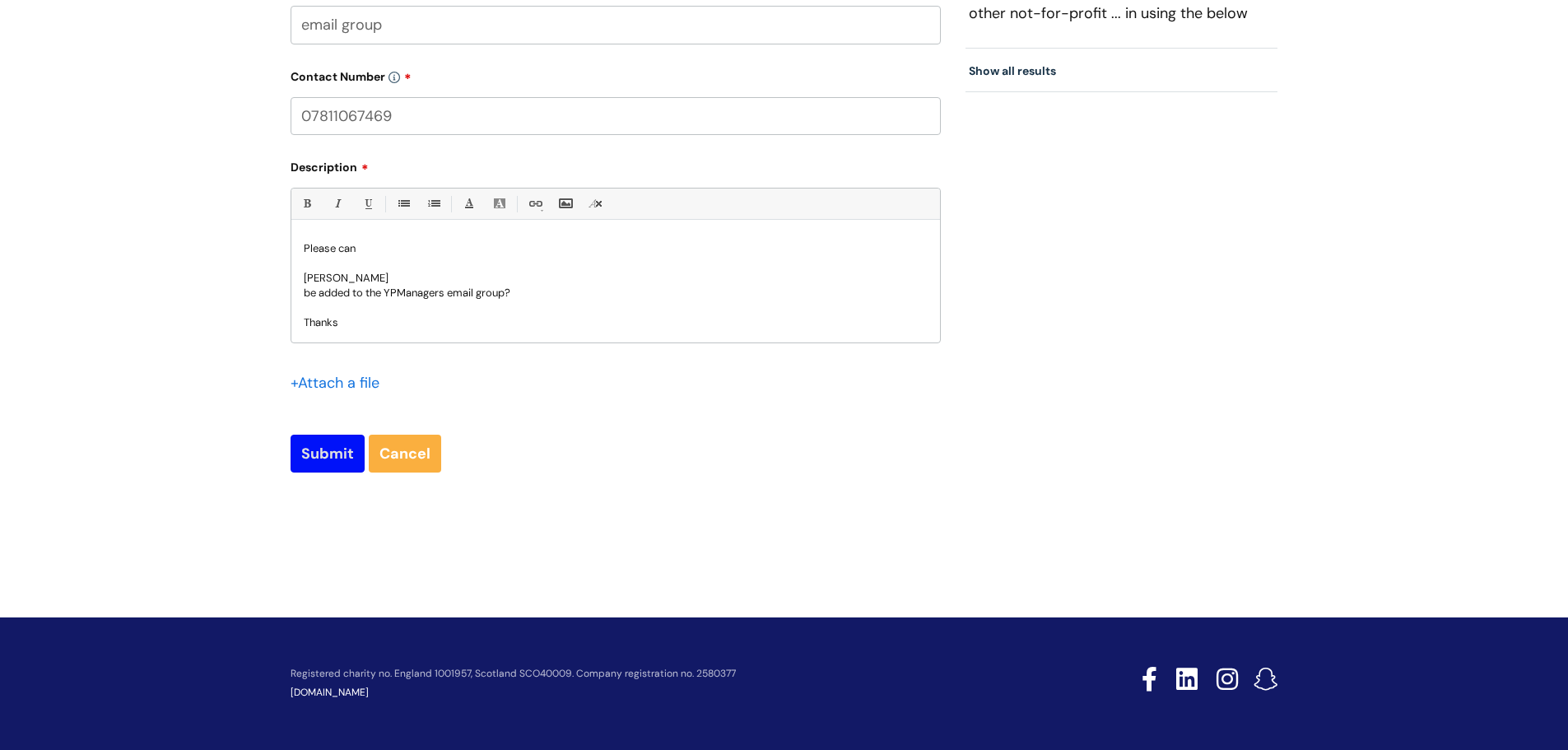
type input "07811067469"
click at [330, 460] on input "Submit" at bounding box center [327, 454] width 74 height 38
type input "Please Wait..."
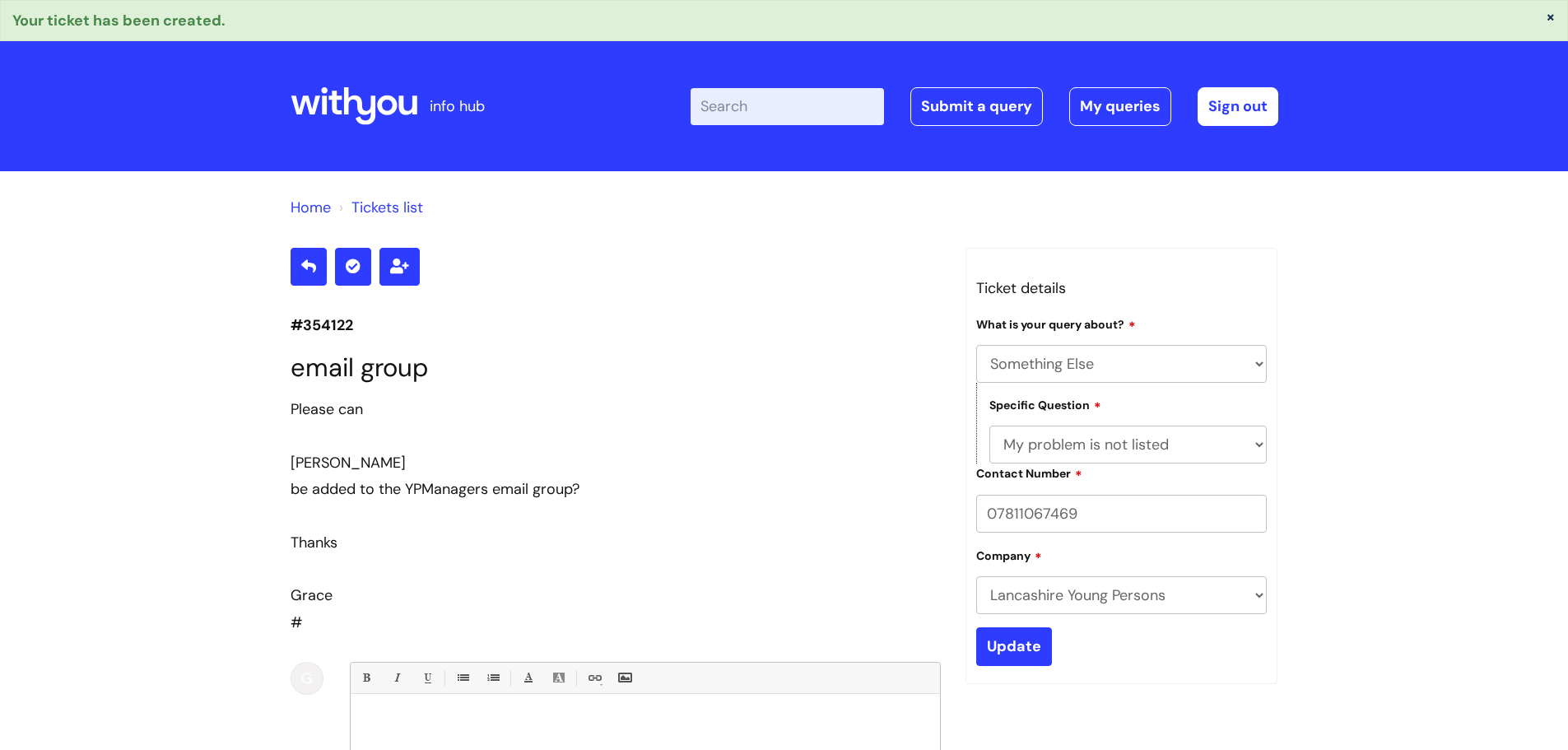
select select "Something Else"
select select "My problem is not listed"
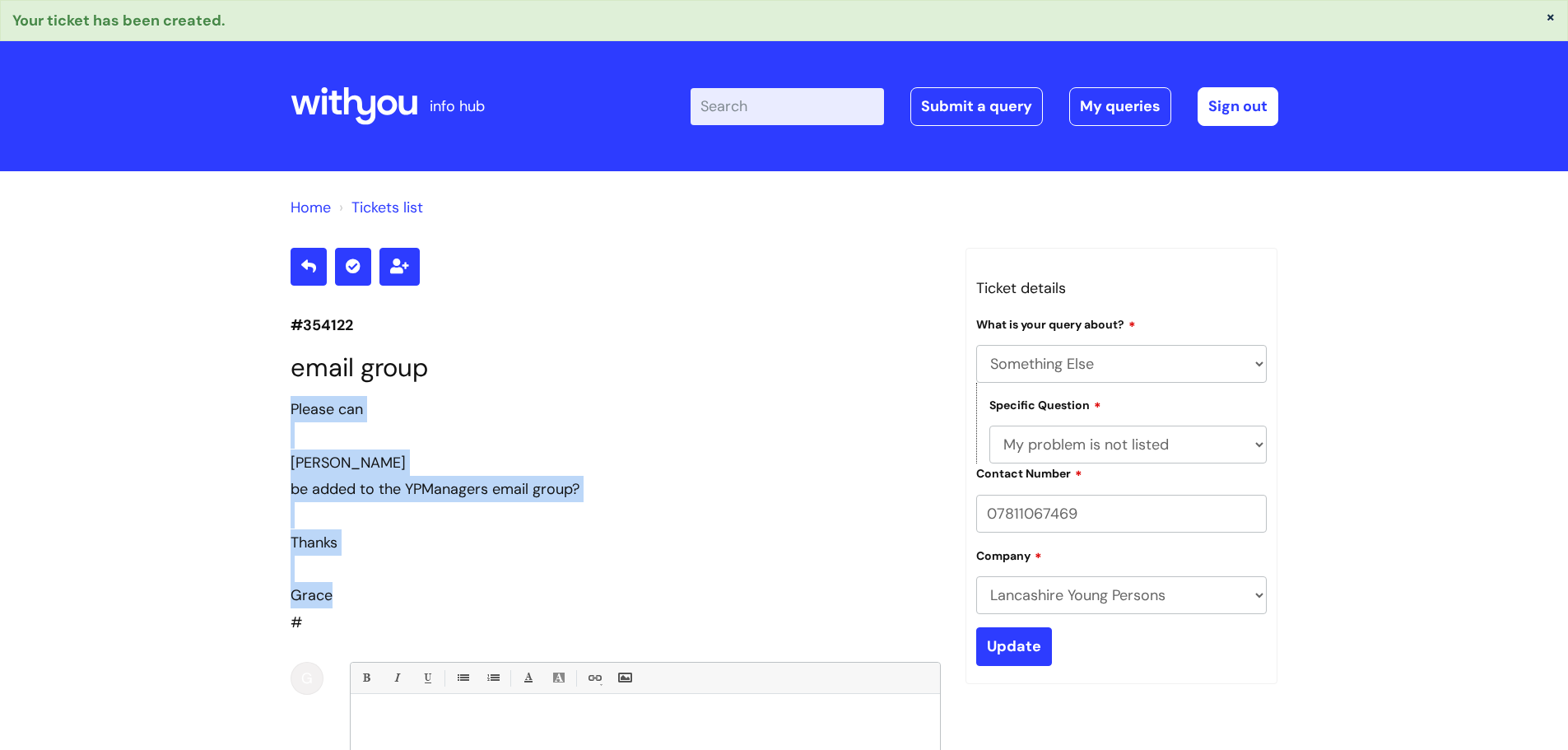
drag, startPoint x: 290, startPoint y: 410, endPoint x: 402, endPoint y: 600, distance: 220.6
click at [402, 600] on div "Please can Ariena Folte be added to the YPManagers email group? Thanks Grace" at bounding box center [615, 502] width 650 height 213
copy div "Please can Ariena Folte be added to the YPManagers email group? Thanks Grace"
click at [1008, 110] on link "Submit a query" at bounding box center [977, 106] width 133 height 38
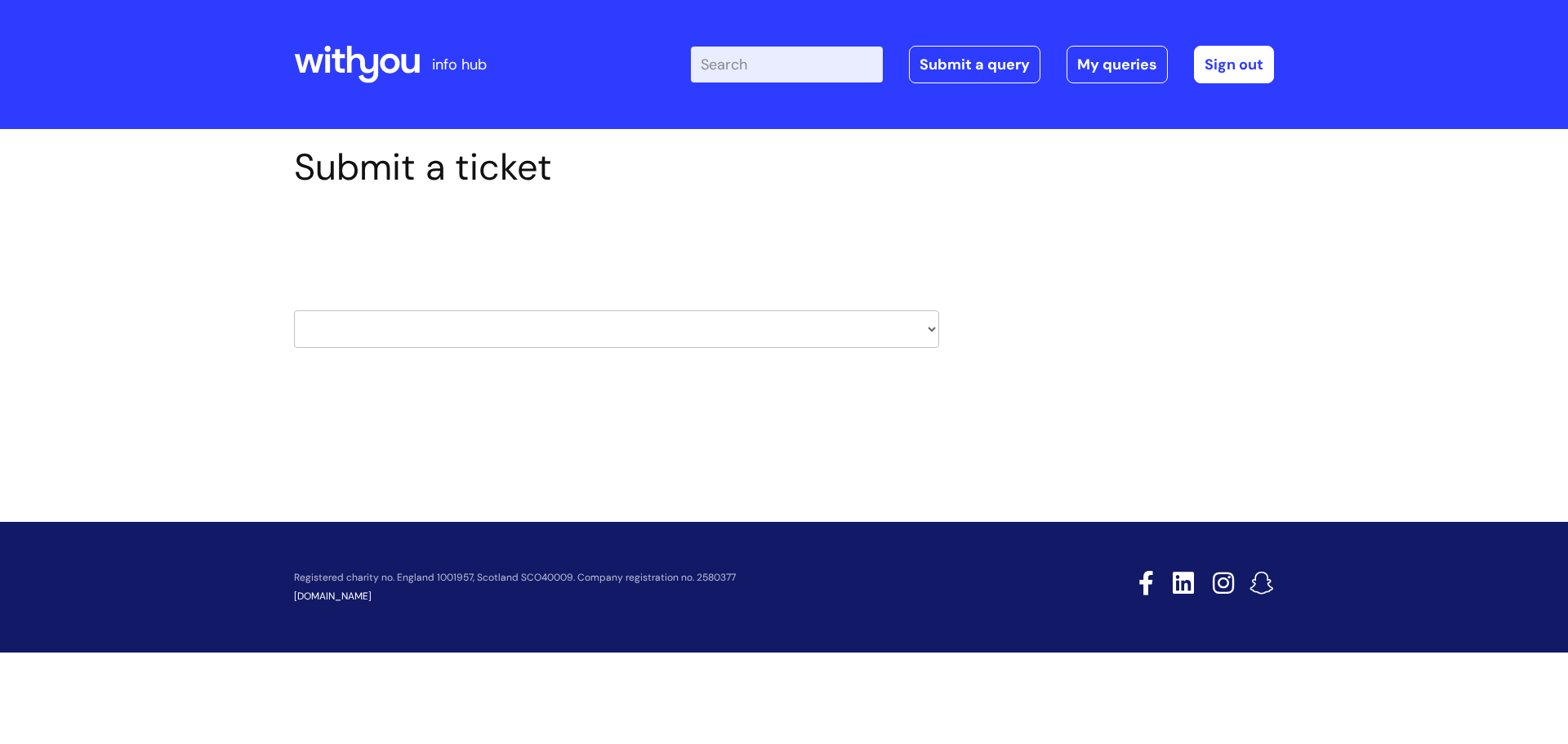
click at [391, 330] on select "HR / People IT and Support Clinical Drug Alerts Finance Accounts Data Support T…" at bounding box center [616, 329] width 645 height 38
select select "it_and_support"
click at [294, 310] on select "HR / People IT and Support Clinical Drug Alerts Finance Accounts Data Support T…" at bounding box center [616, 329] width 645 height 38
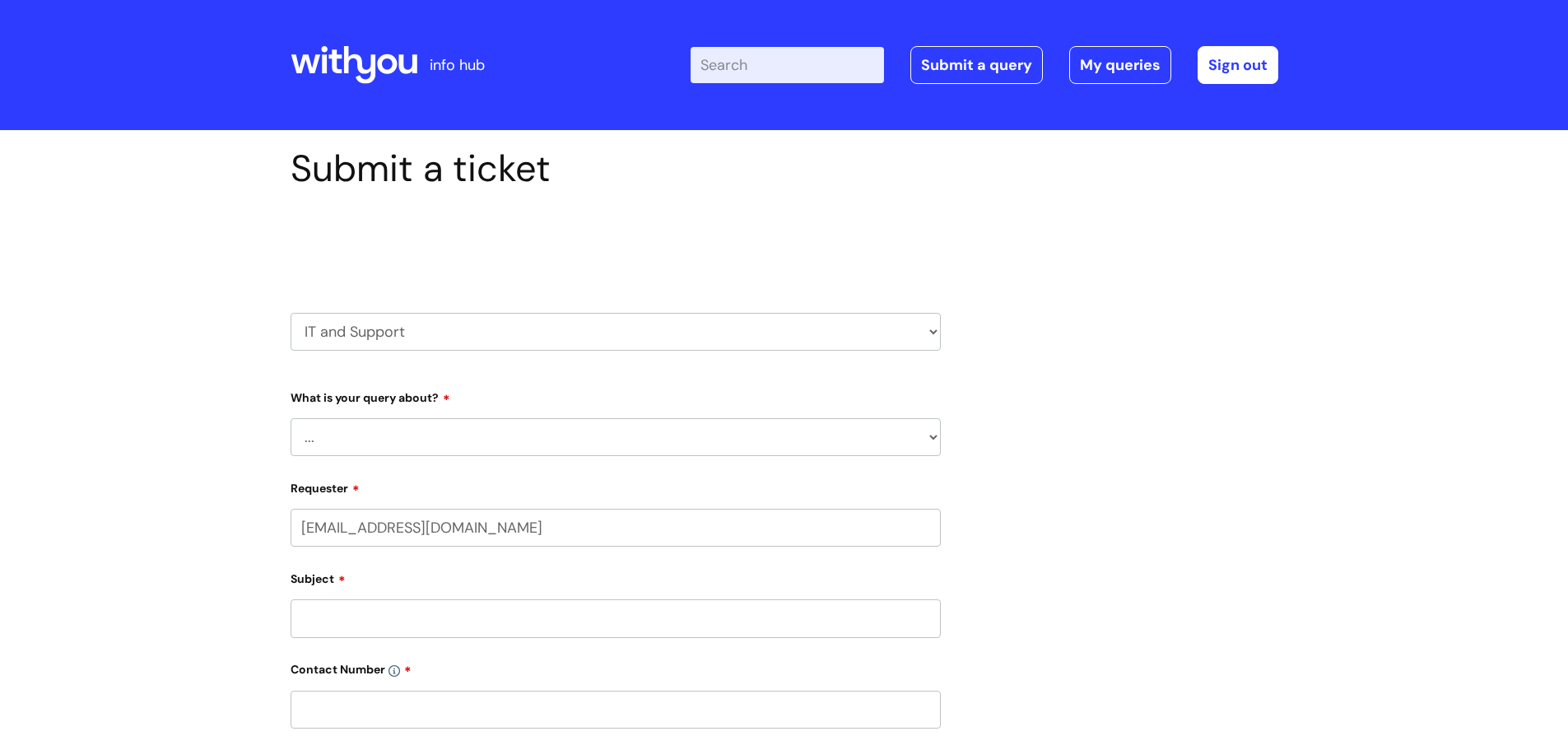
click at [364, 340] on select "HR / People IT and Support Clinical Drug Alerts Finance Accounts Data Support T…" at bounding box center [615, 331] width 650 height 38
select select "80004286581"
click at [351, 446] on select "... Mobile Phone Reset & MFA Accounts, Starters and Leavers IT Hardware issue I…" at bounding box center [615, 437] width 650 height 38
select select "Something Else"
click at [290, 418] on select "... Mobile Phone Reset & MFA Accounts, Starters and Leavers IT Hardware issue I…" at bounding box center [615, 437] width 650 height 38
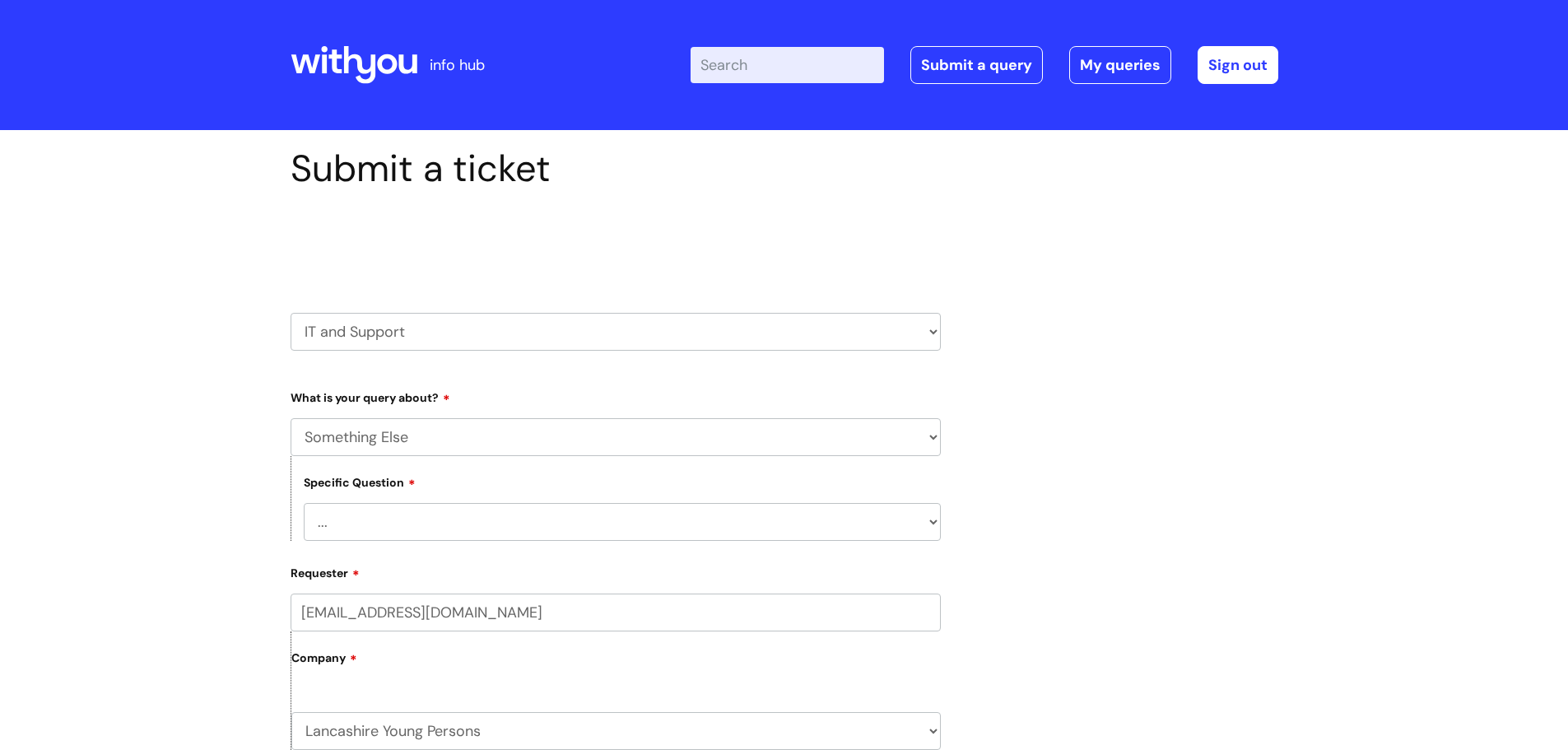
click at [354, 514] on select "... My problem is not listed" at bounding box center [623, 522] width 637 height 38
select select "My problem is not listed"
click at [304, 503] on select "... My problem is not listed" at bounding box center [623, 522] width 637 height 38
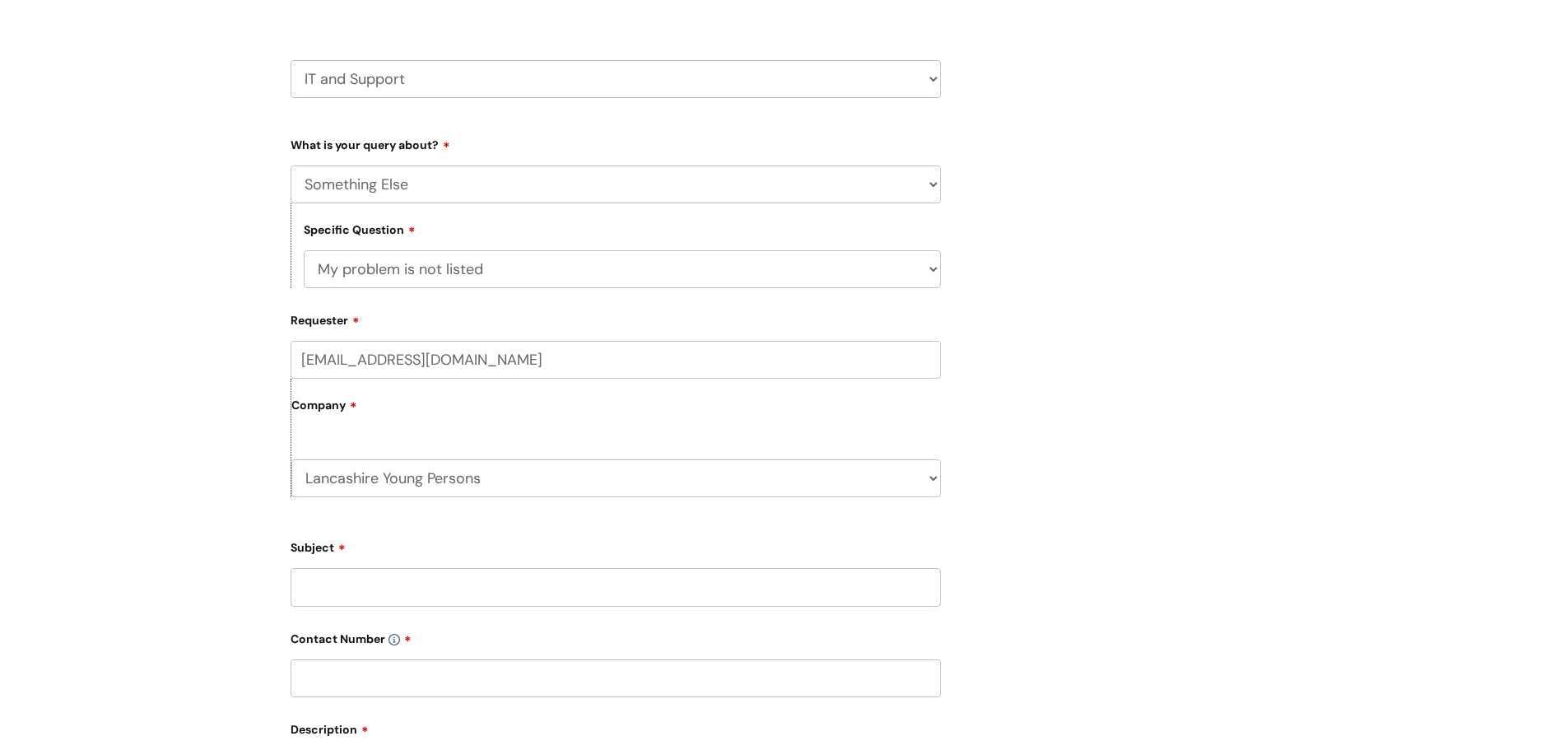
scroll to position [493, 0]
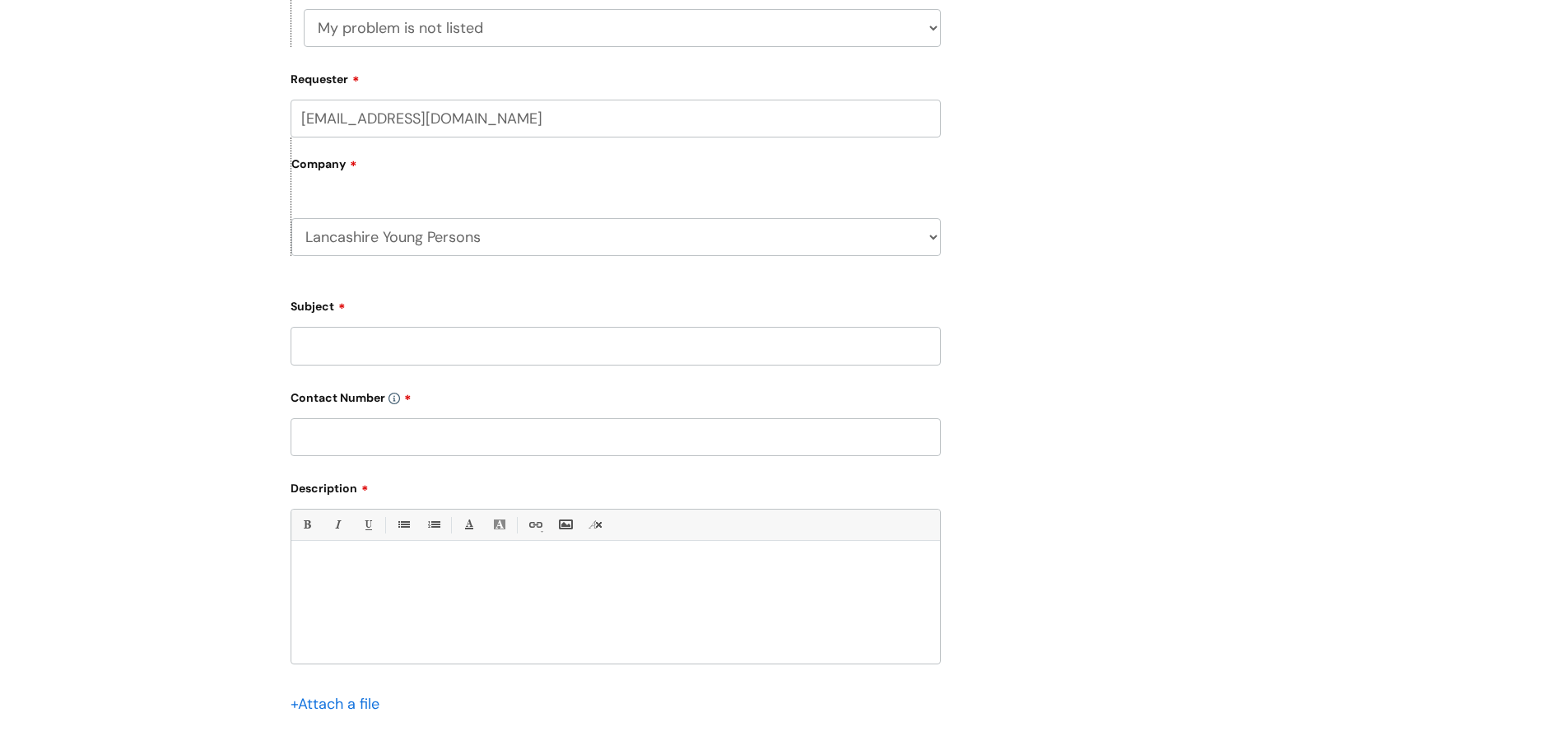
click at [336, 583] on div at bounding box center [616, 606] width 649 height 114
paste div
drag, startPoint x: 375, startPoint y: 599, endPoint x: 306, endPoint y: 595, distance: 69.1
click at [306, 595] on p "[PERSON_NAME]" at bounding box center [616, 599] width 623 height 14
click at [494, 336] on input "Subject" at bounding box center [615, 346] width 650 height 38
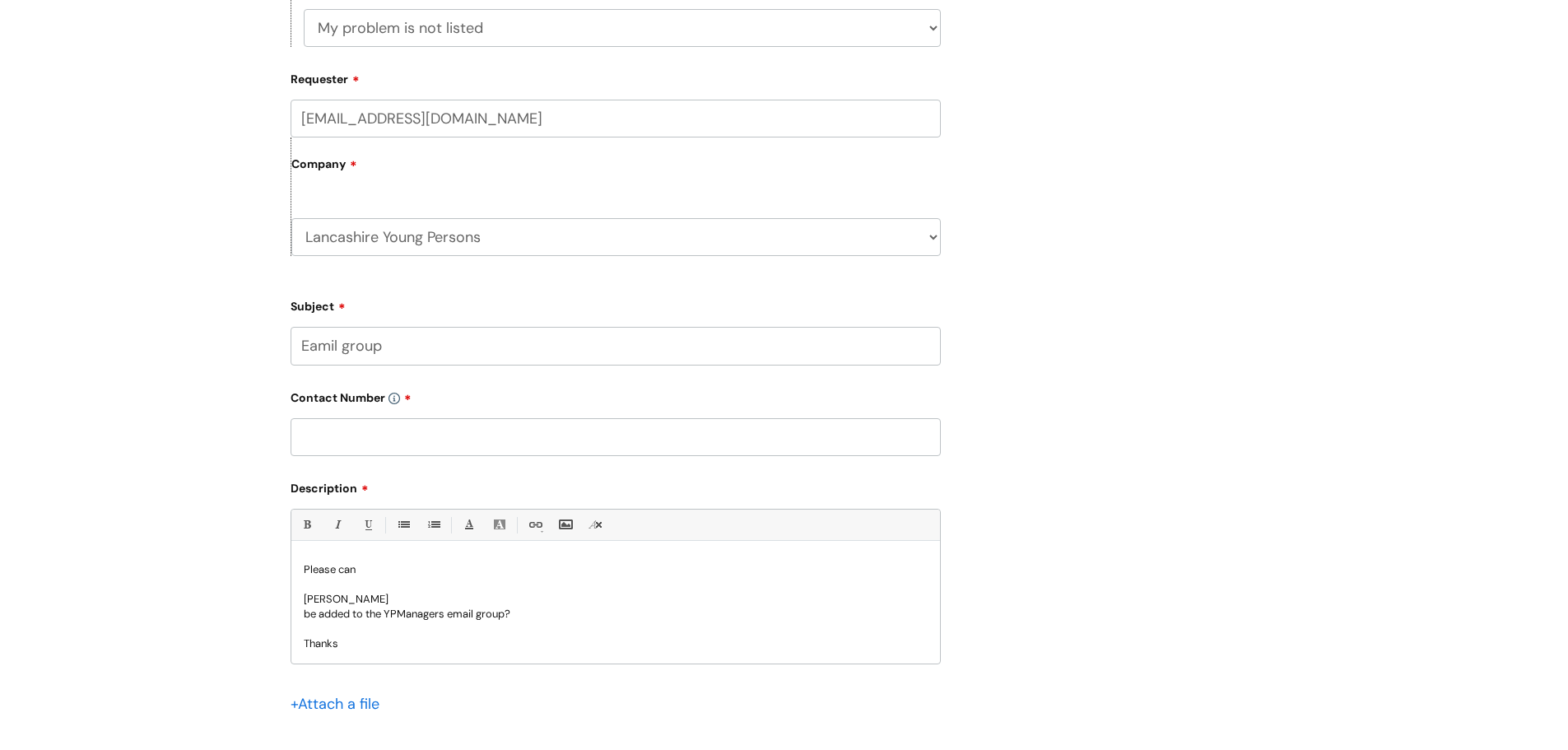
click at [330, 352] on input "Eamil group" at bounding box center [615, 346] width 650 height 38
type input "Email group"
click at [368, 446] on input "text" at bounding box center [615, 437] width 650 height 38
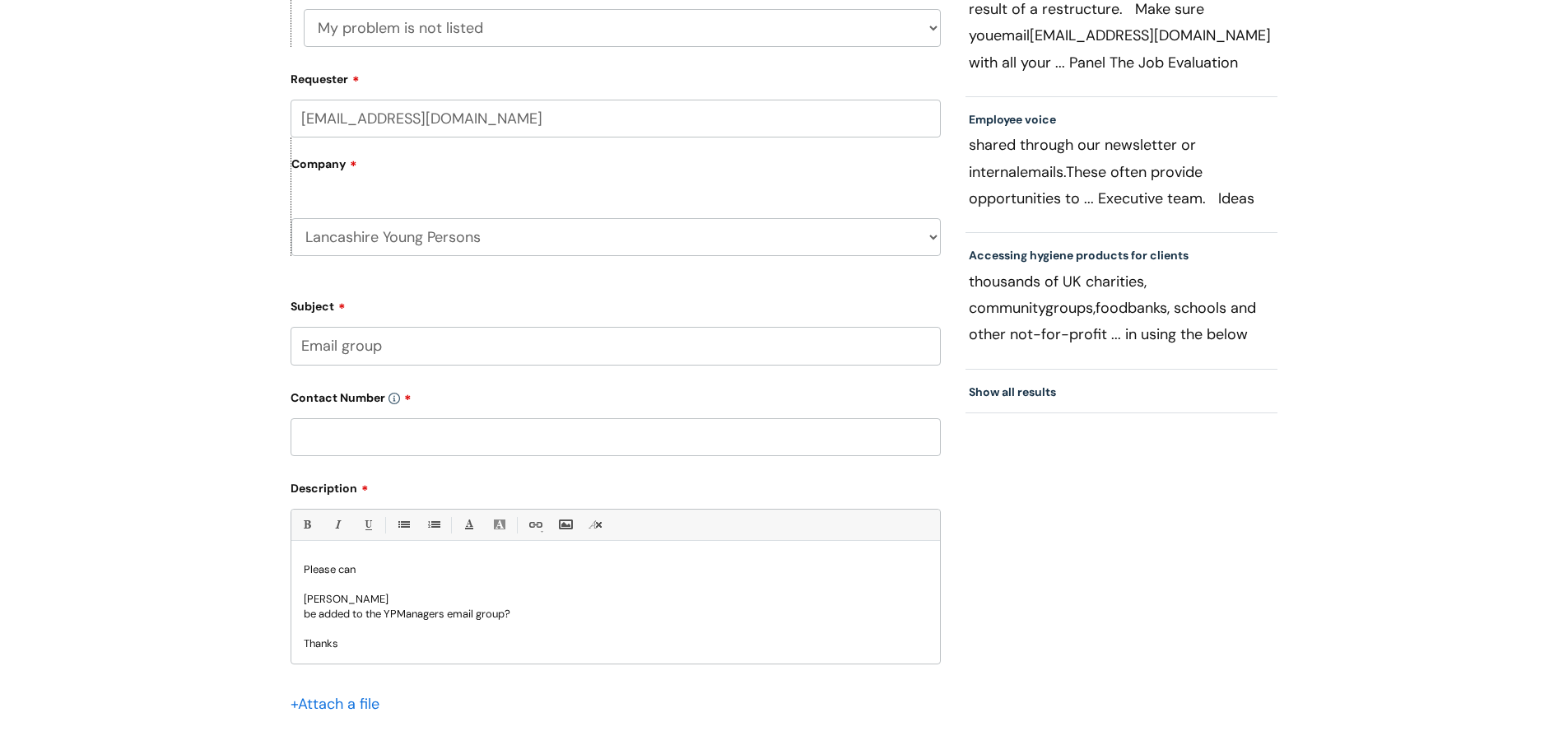
paste input "07811067469"
type input "07811067469"
click at [232, 444] on div "Submit a ticket Select issue type HR / People IT and Support Clinical Drug Aler…" at bounding box center [784, 262] width 1568 height 1253
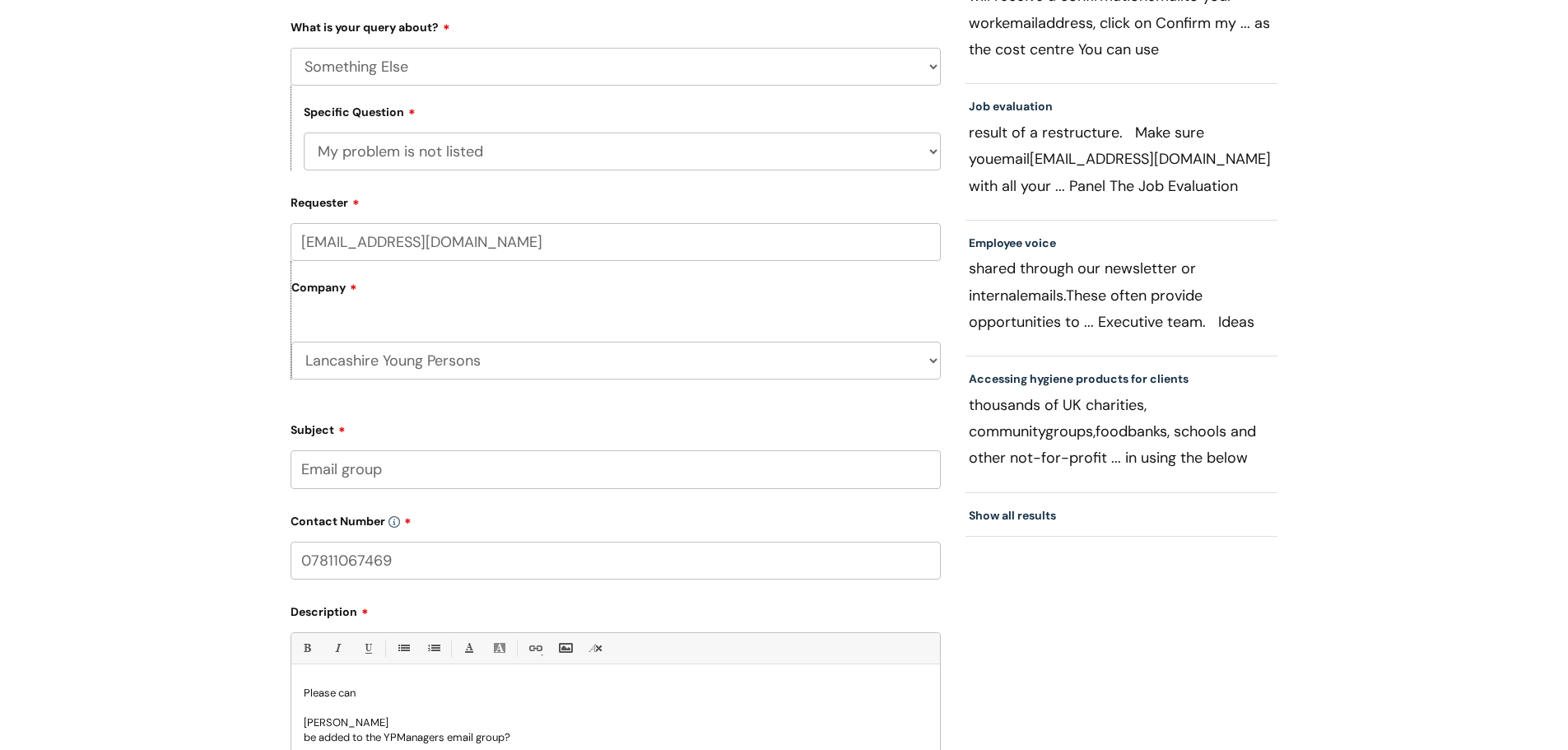
scroll to position [576, 0]
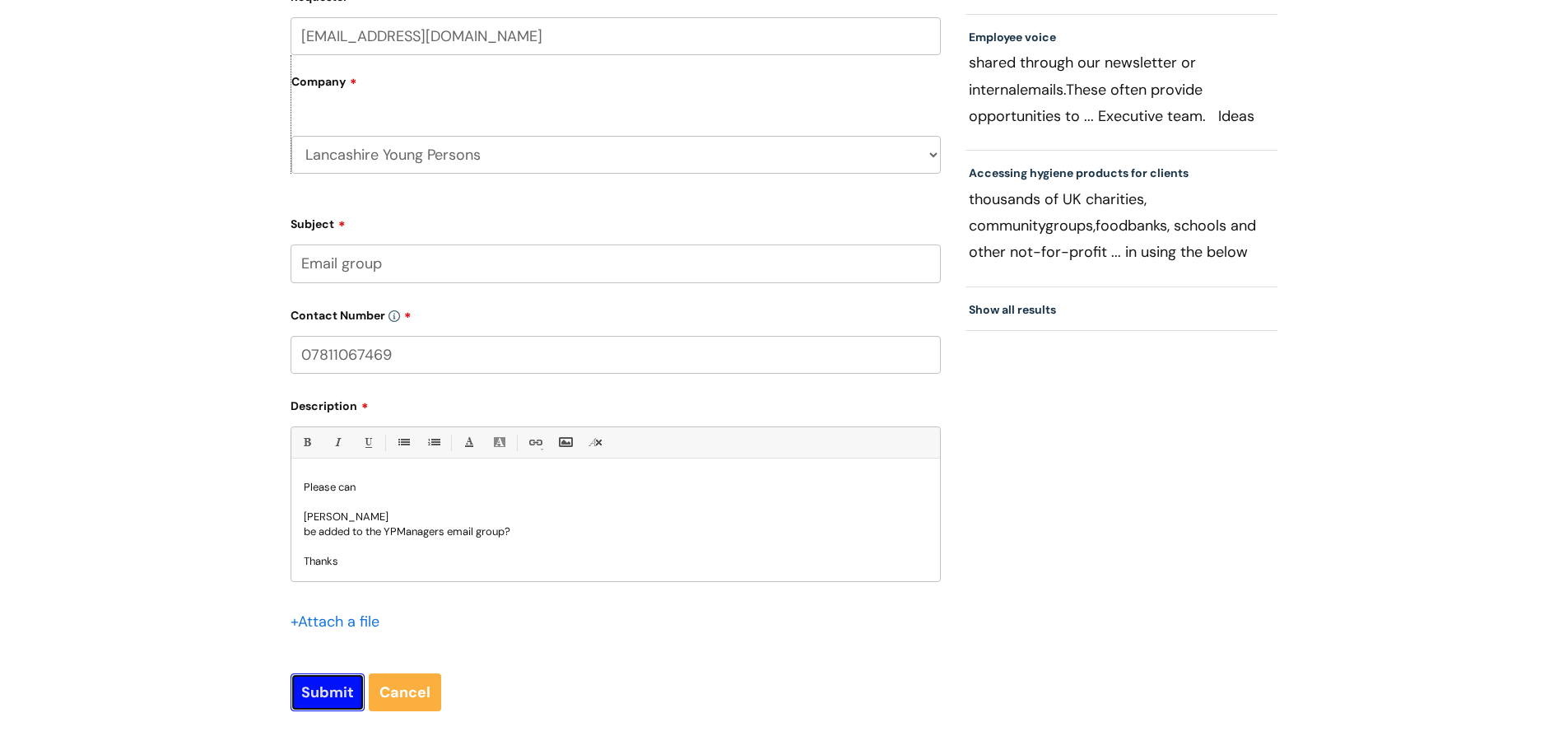
click at [324, 702] on input "Submit" at bounding box center [327, 692] width 74 height 38
type input "Please Wait..."
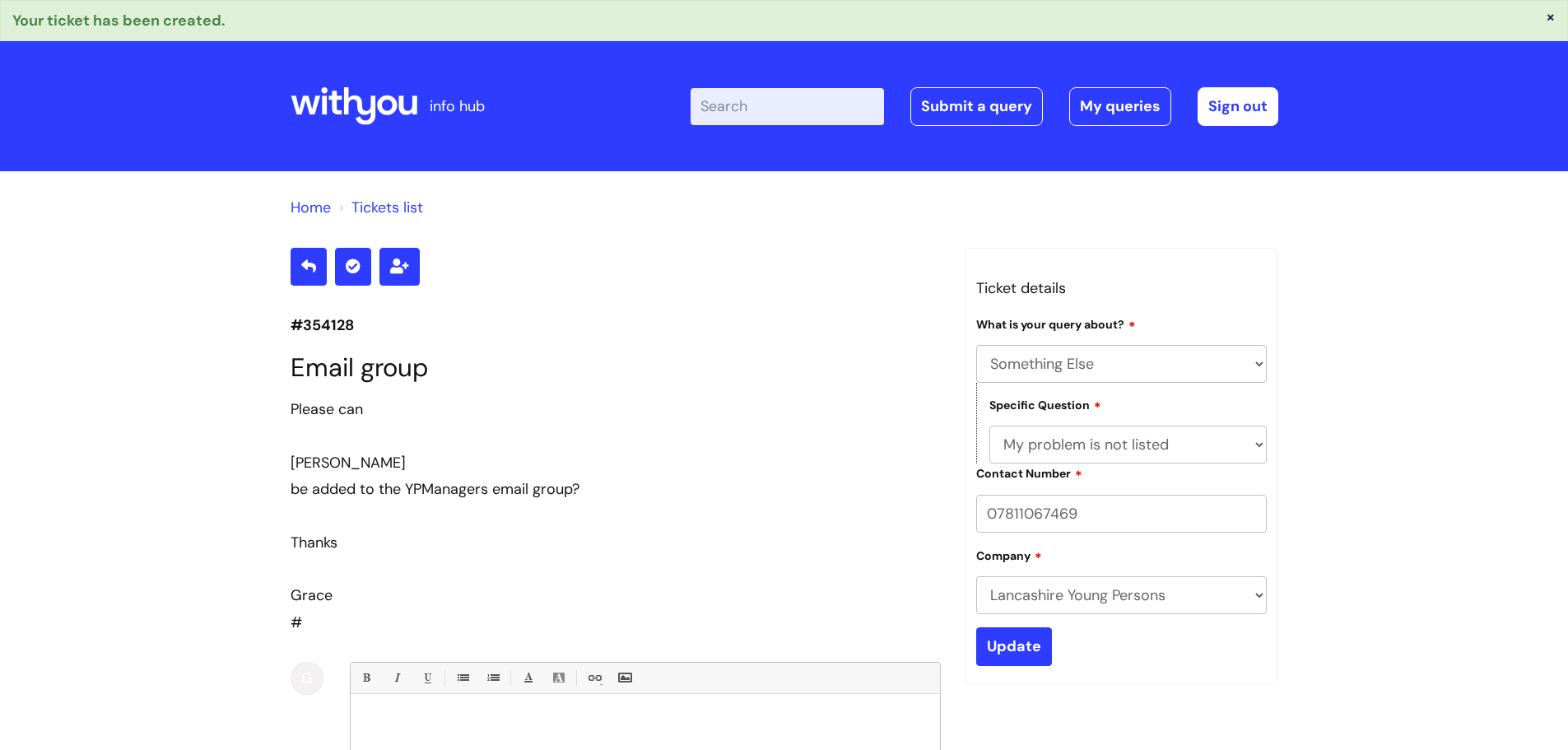
select select "Something Else"
select select "My problem is not listed"
